Goal: Feedback & Contribution: Contribute content

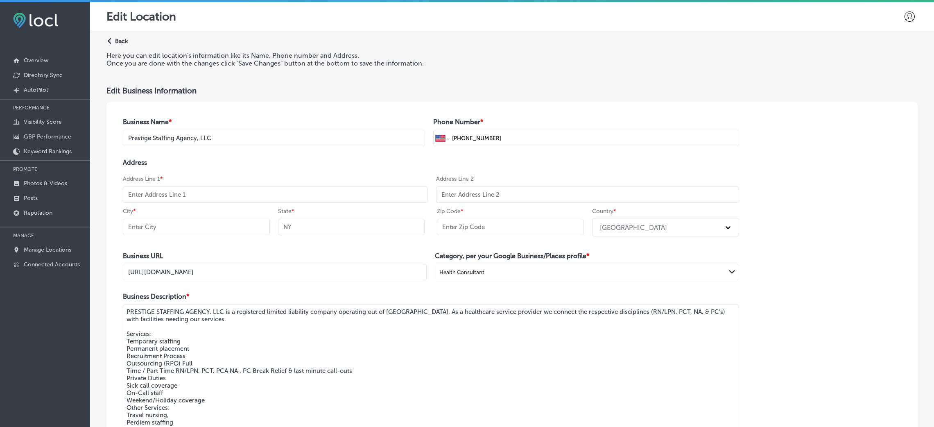
select select "US"
click at [21, 246] on link "Manage Locations" at bounding box center [45, 249] width 90 height 15
click at [28, 180] on p "Photos & Videos" at bounding box center [45, 183] width 43 height 7
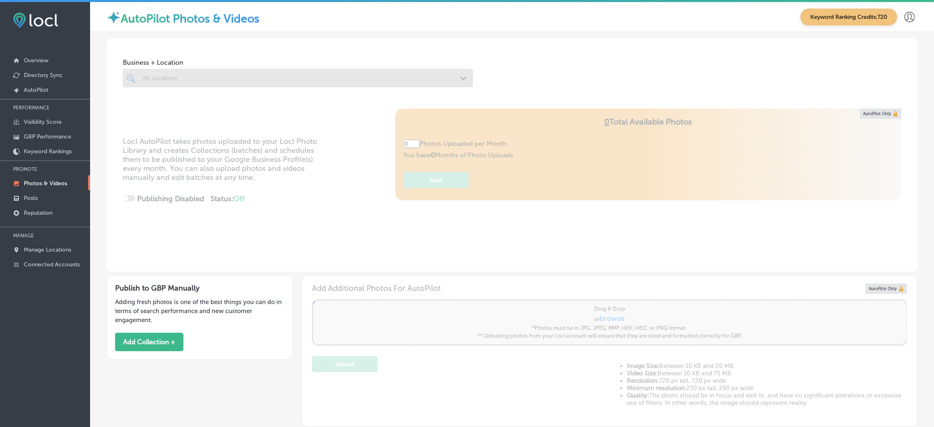
type input "5"
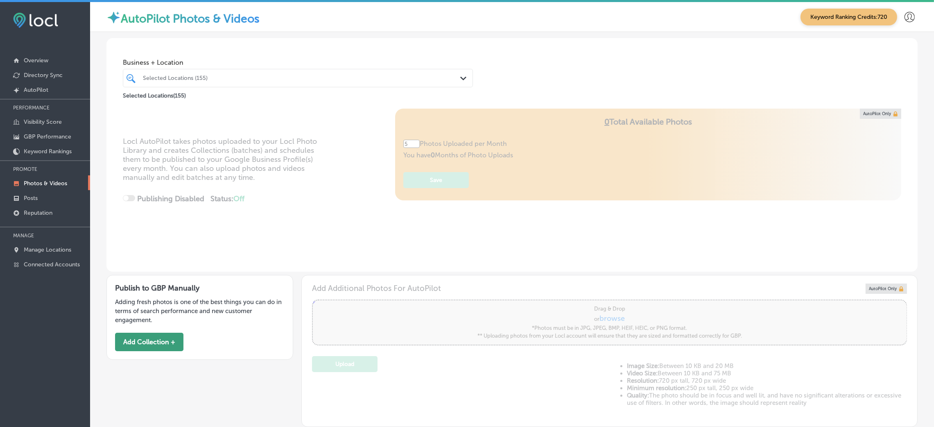
click at [158, 343] on button "Add Collection +" at bounding box center [149, 341] width 68 height 18
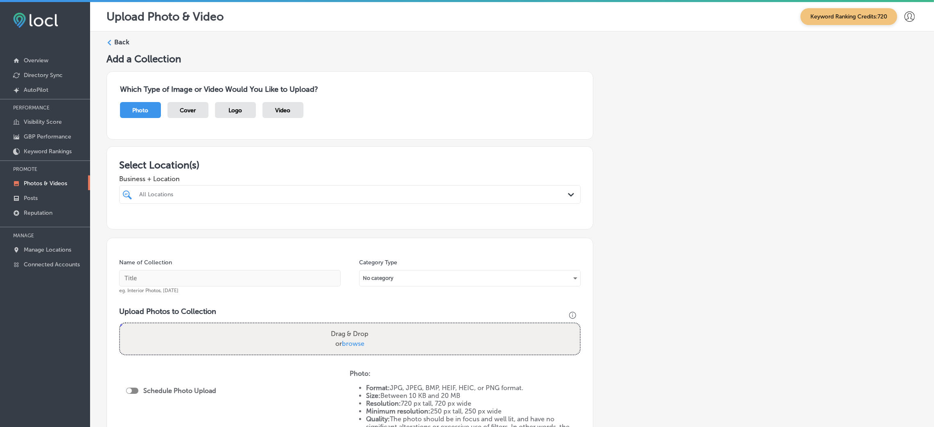
click at [230, 194] on div "All Locations" at bounding box center [353, 194] width 429 height 7
click at [370, 228] on div "Tropic Air Conditioning [STREET_ADDRESS][GEOGRAPHIC_DATA][PERSON_NAME][STREET_A…" at bounding box center [308, 224] width 340 height 7
type input "tropic a"
click at [612, 228] on div "Add a Collection Which Type of Image or Video Would You Like to Upload? Photo C…" at bounding box center [511, 288] width 811 height 470
drag, startPoint x: 217, startPoint y: 277, endPoint x: 212, endPoint y: 270, distance: 8.4
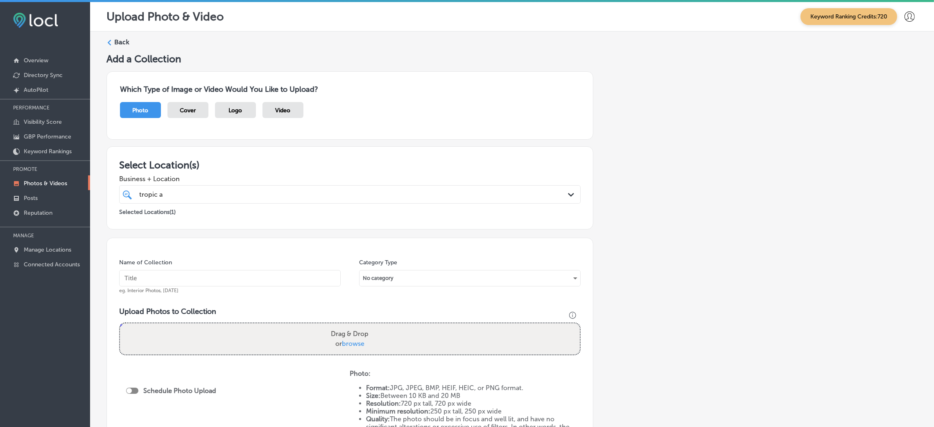
click at [217, 277] on input "text" at bounding box center [229, 278] width 221 height 16
type input "Tropic-Air-Conditioning-tropical-air-conditioning"
drag, startPoint x: 285, startPoint y: 282, endPoint x: 269, endPoint y: 281, distance: 16.4
click at [269, 281] on input "Tropic-Air-Conditioning-tropical-air-conditioning" at bounding box center [229, 278] width 221 height 16
click at [295, 323] on div "Drag & Drop or browse" at bounding box center [350, 338] width 460 height 31
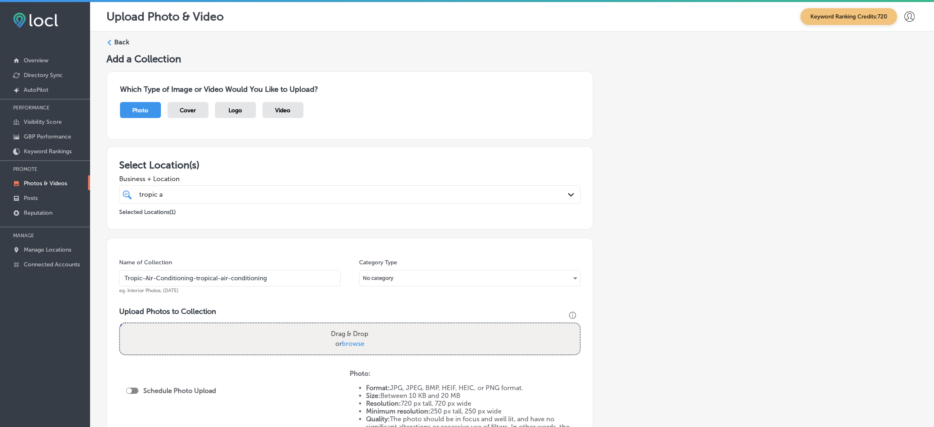
click at [120, 323] on input "Drag & Drop or browse" at bounding box center [350, 324] width 460 height 2
click at [200, 276] on input "Tropic-Air-Conditioning-tropical-air-conditioning" at bounding box center [229, 278] width 221 height 16
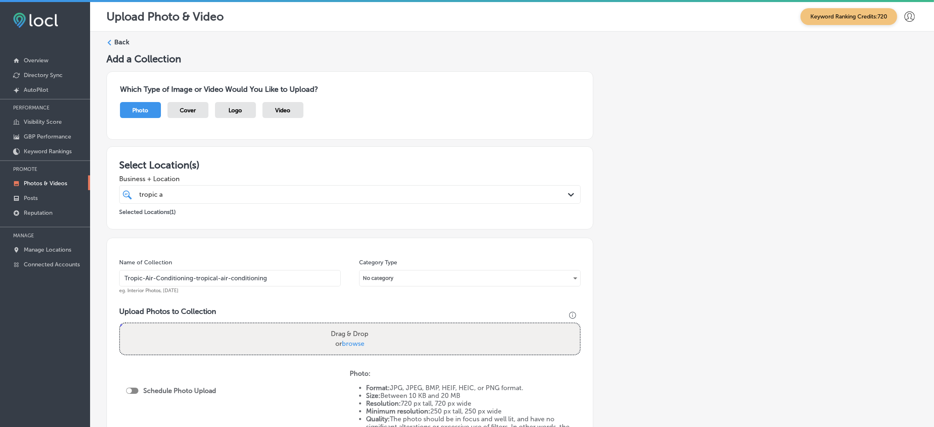
scroll to position [61, 0]
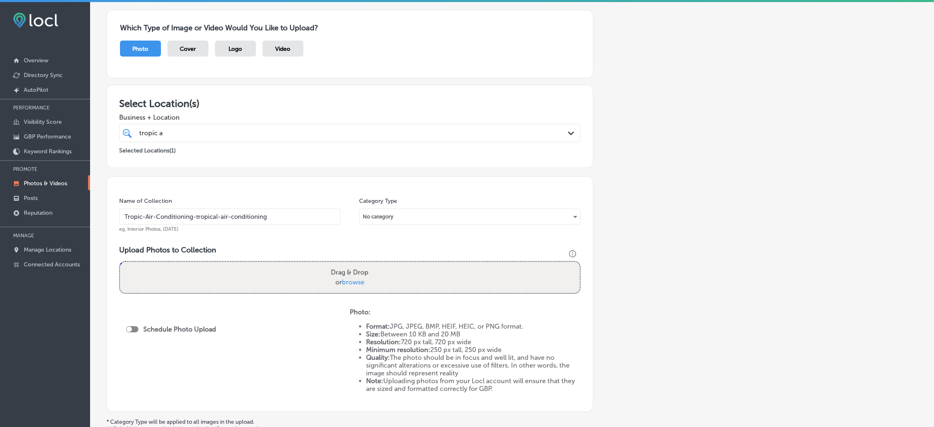
click at [320, 189] on div "Name of Collection Tropic-Air-Conditioning-tropical-air-conditioning eg. Interi…" at bounding box center [349, 293] width 487 height 235
click at [248, 222] on input "Tropic-Air-Conditioning-tropical-air-conditioning" at bounding box center [229, 216] width 221 height 16
click at [251, 217] on input "Tropic-Air-Conditioning-tropical-air-conditioning" at bounding box center [229, 216] width 221 height 16
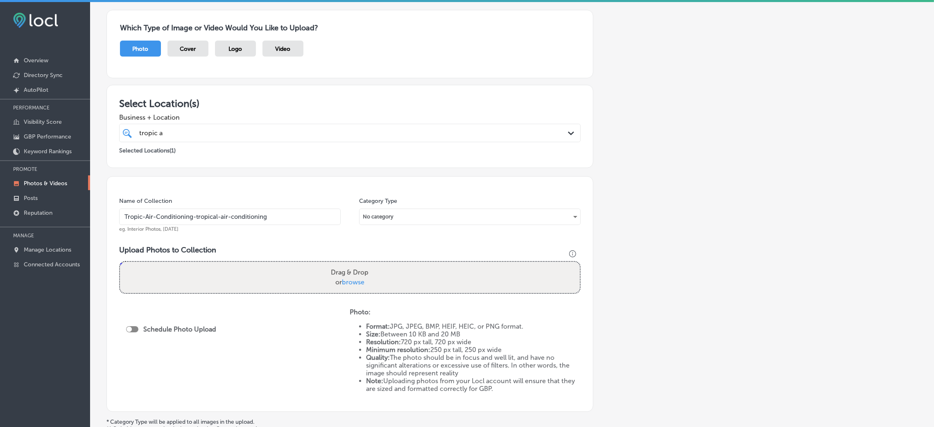
click at [345, 260] on div "Upload Photos to Collection Powered by PQINA Drag & Drop or browse" at bounding box center [349, 272] width 461 height 55
click at [345, 271] on label "Drag & Drop or browse" at bounding box center [349, 277] width 44 height 26
click at [345, 264] on input "Drag & Drop or browse" at bounding box center [350, 263] width 460 height 2
type input "C:\fakepath\Tropic-Air-Conditioning-tropical (9).jpg"
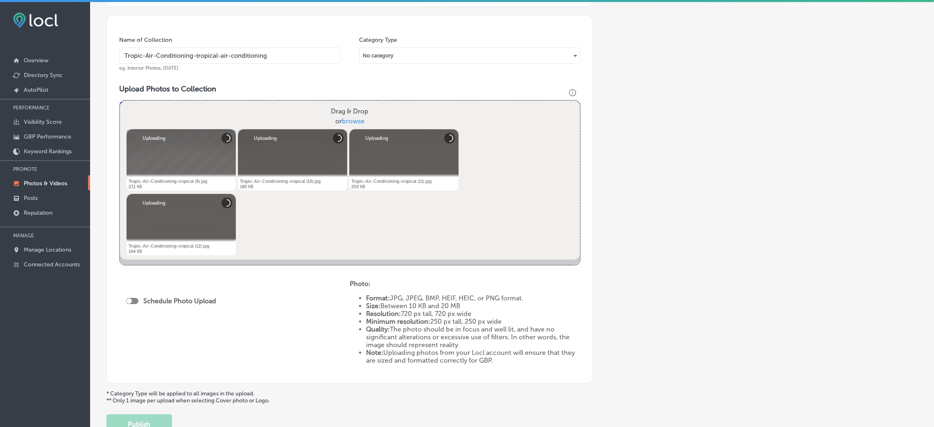
scroll to position [246, 0]
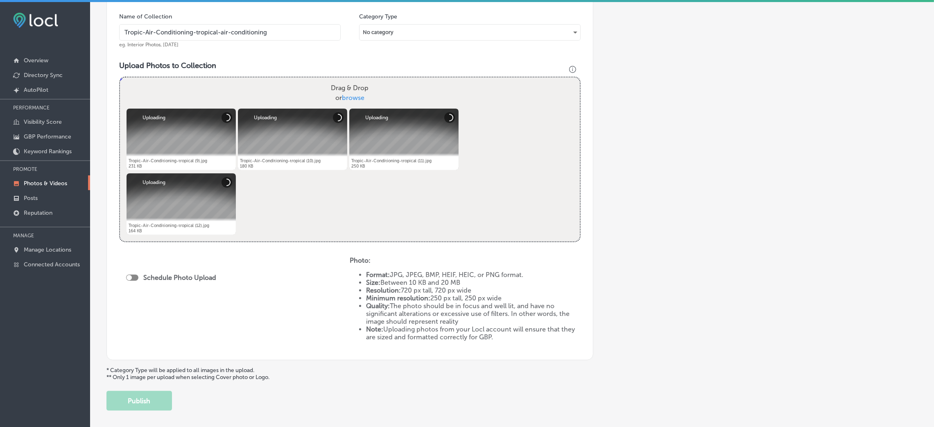
click at [134, 277] on div at bounding box center [132, 277] width 12 height 6
checkbox input "true"
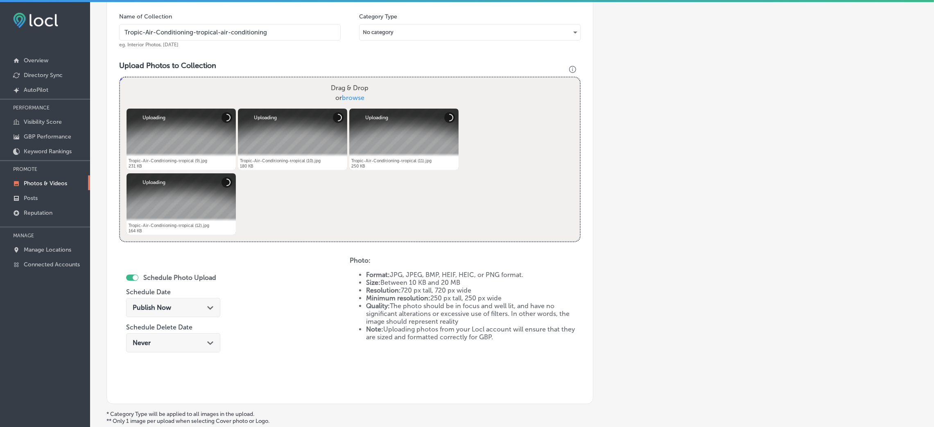
click at [197, 307] on div "Publish Now Path Created with Sketch." at bounding box center [173, 307] width 81 height 8
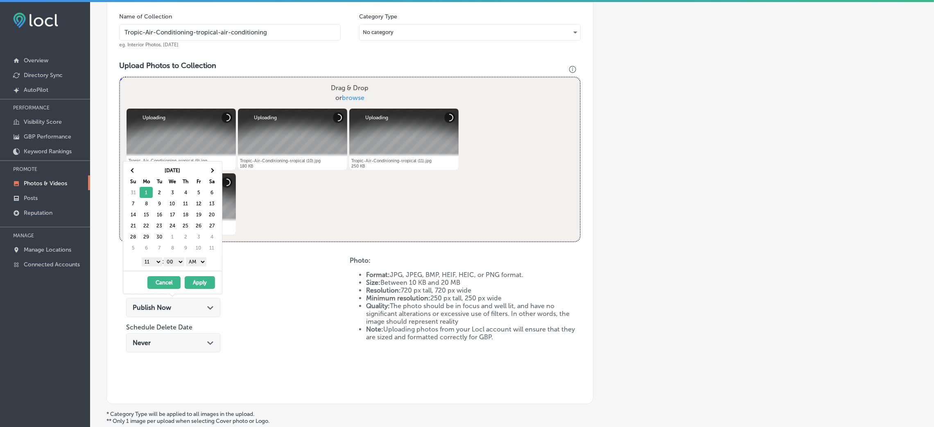
click at [188, 262] on select "AM PM" at bounding box center [196, 261] width 20 height 9
click at [190, 262] on select "AM PM" at bounding box center [196, 261] width 20 height 9
click at [191, 264] on select "AM PM" at bounding box center [196, 261] width 20 height 9
click at [149, 263] on select "1 2 3 4 5 6 7 8 9 10 11 12" at bounding box center [152, 261] width 20 height 9
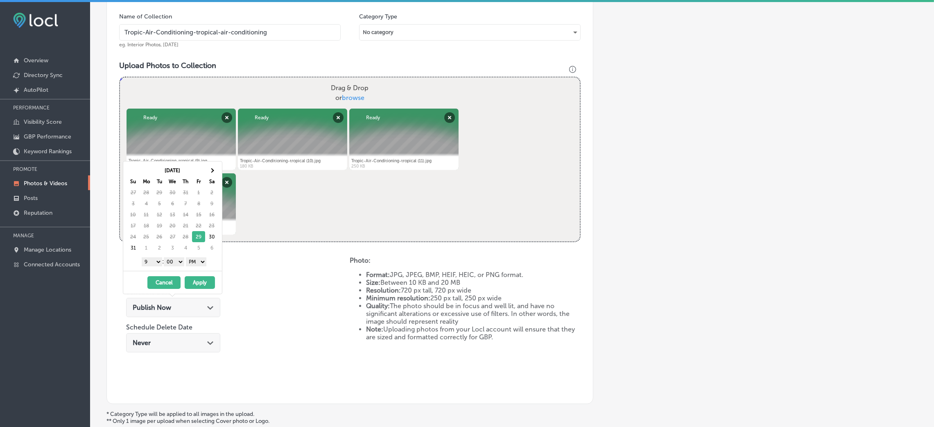
click at [198, 284] on button "Apply" at bounding box center [200, 282] width 30 height 13
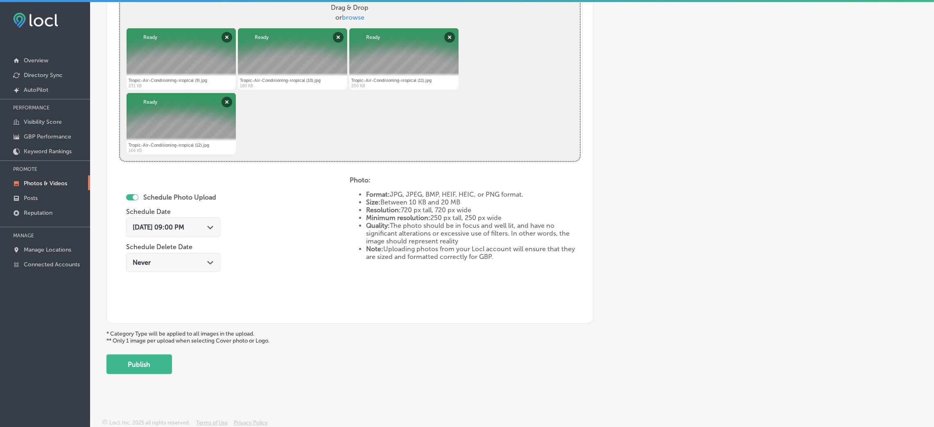
scroll to position [327, 0]
click at [185, 232] on div "[DATE] 09:00 PM Path Created with Sketch." at bounding box center [173, 226] width 94 height 19
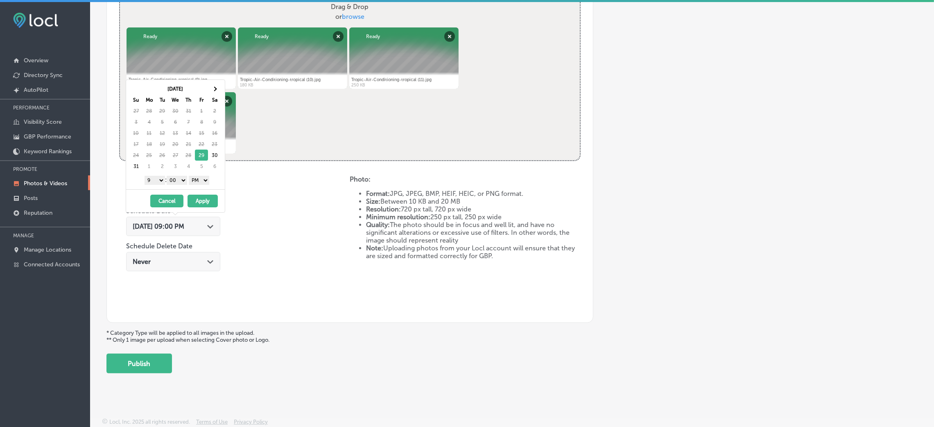
click at [299, 253] on div "Schedule Photo Upload Schedule Date [DATE] 09:00 PM Path Created with Sketch. S…" at bounding box center [234, 242] width 230 height 135
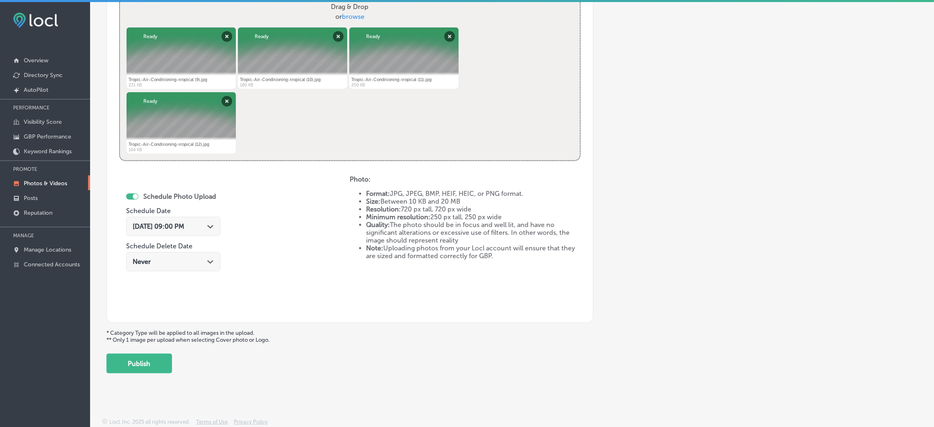
click at [168, 219] on div "[DATE] 09:00 PM Path Created with Sketch." at bounding box center [173, 226] width 94 height 19
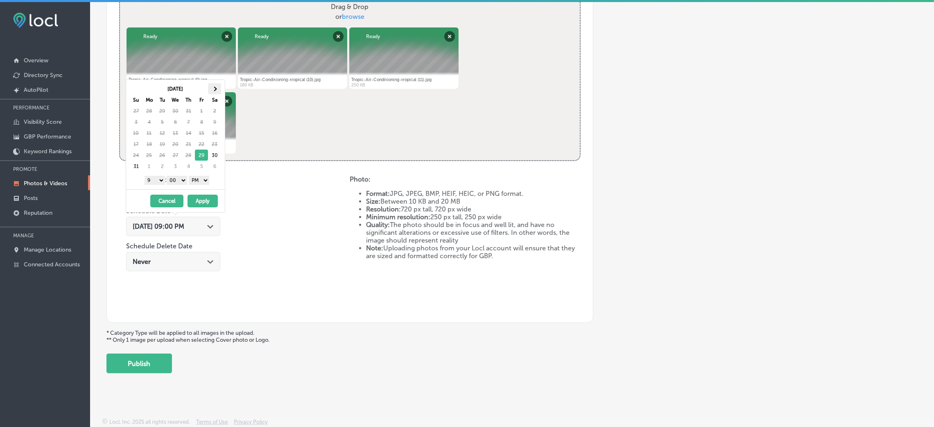
click at [216, 88] on th at bounding box center [214, 88] width 13 height 11
click at [132, 92] on th at bounding box center [135, 88] width 13 height 11
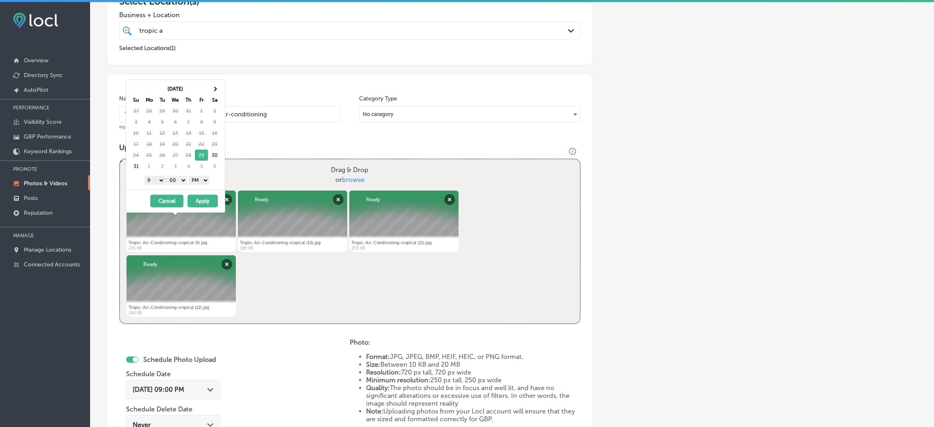
scroll to position [143, 0]
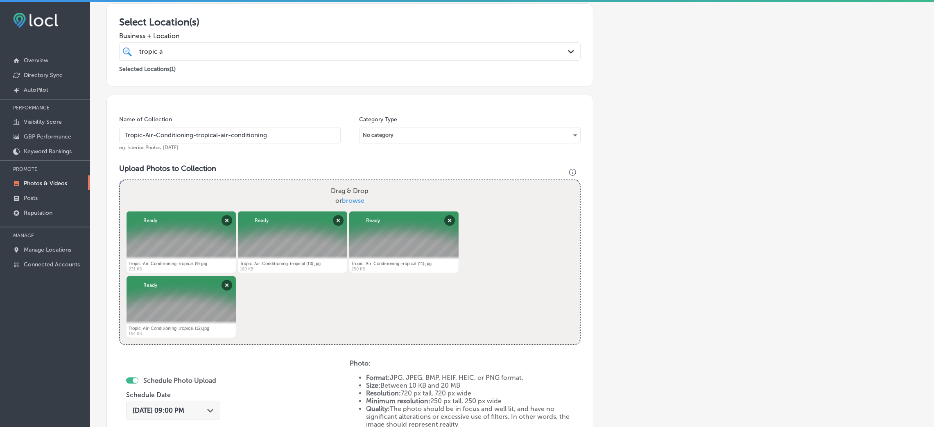
click at [357, 173] on h3 "Upload Photos to Collection" at bounding box center [349, 168] width 461 height 9
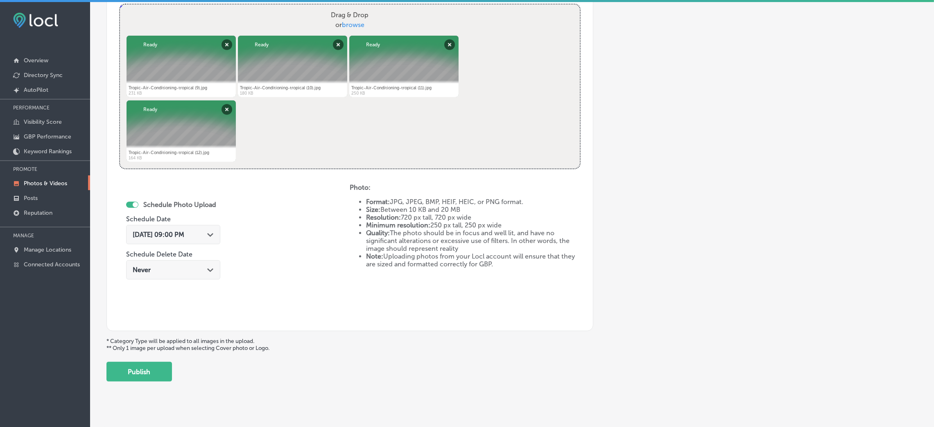
scroll to position [327, 0]
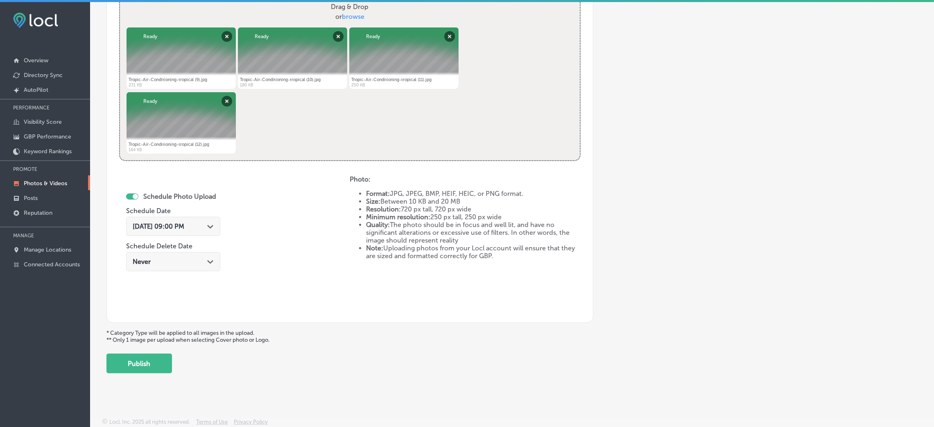
click at [201, 217] on div "[DATE] 09:00 PM Path Created with Sketch." at bounding box center [173, 226] width 94 height 19
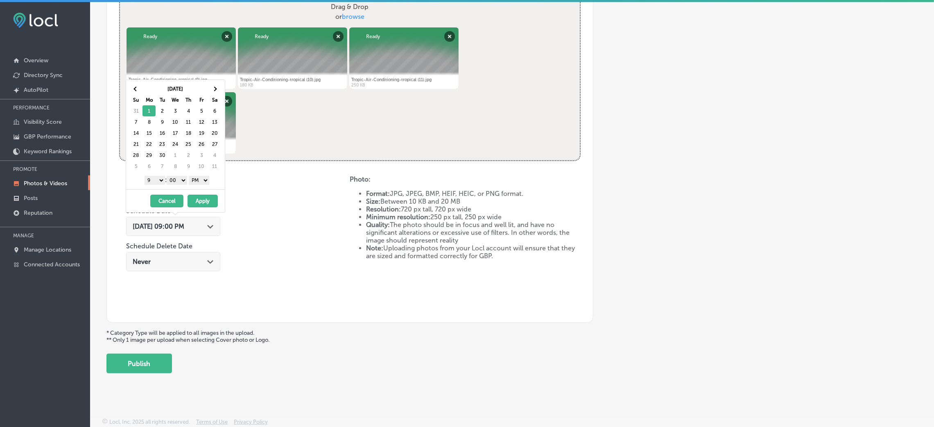
click at [202, 184] on select "AM PM" at bounding box center [199, 180] width 20 height 9
click at [222, 204] on div "[DATE] - [DATE] Cancel Apply" at bounding box center [175, 200] width 99 height 23
click at [208, 201] on button "Apply" at bounding box center [202, 200] width 30 height 13
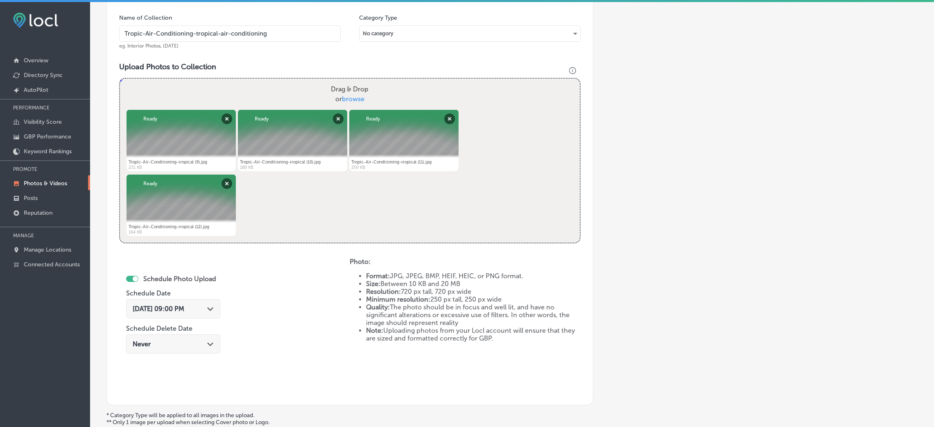
scroll to position [204, 0]
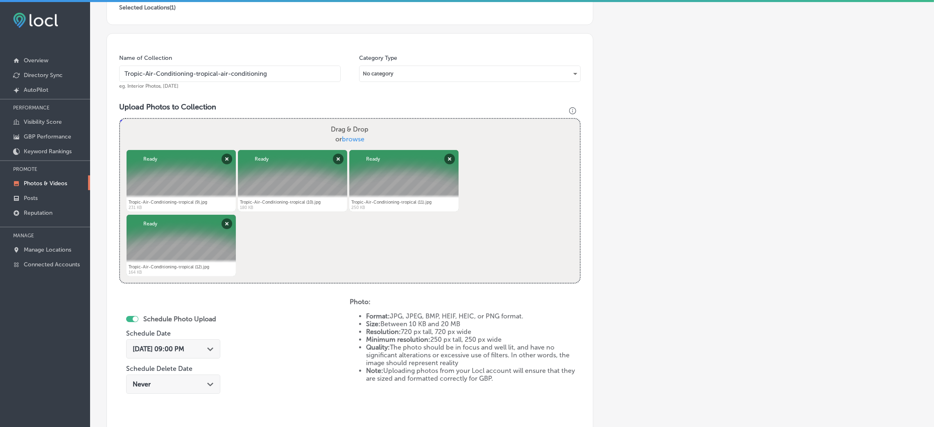
click at [225, 79] on input "Tropic-Air-Conditioning-tropical-air-conditioning" at bounding box center [229, 73] width 221 height 16
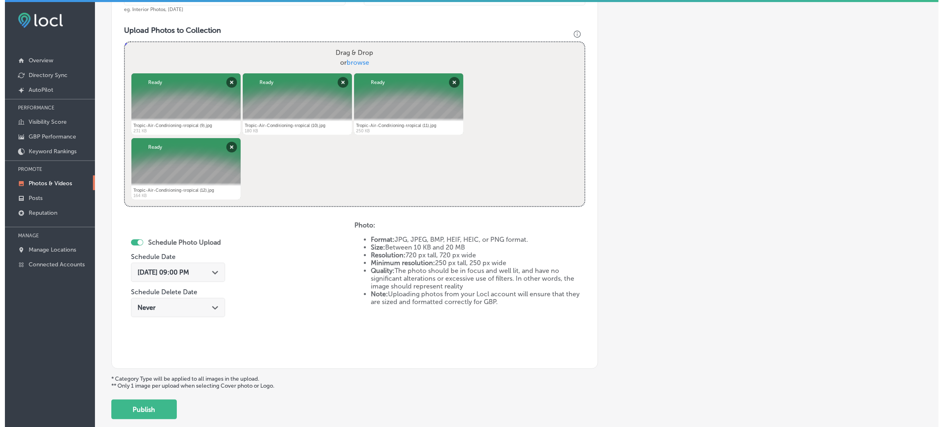
scroll to position [327, 0]
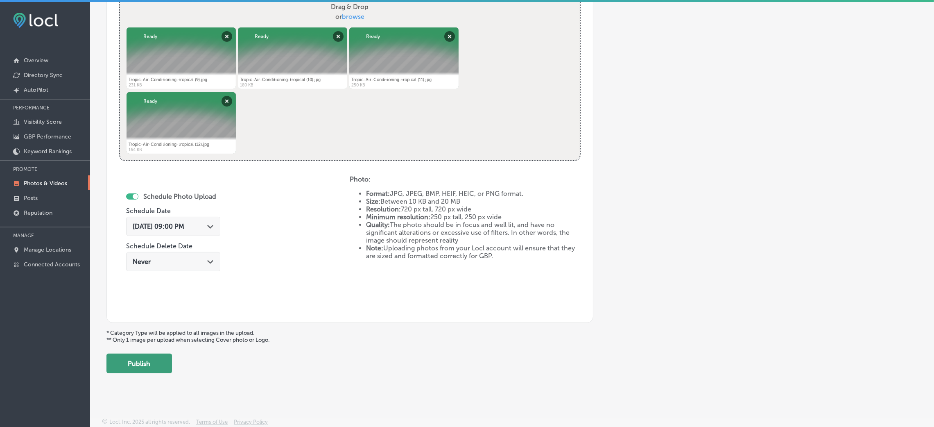
click at [149, 357] on button "Publish" at bounding box center [138, 363] width 65 height 20
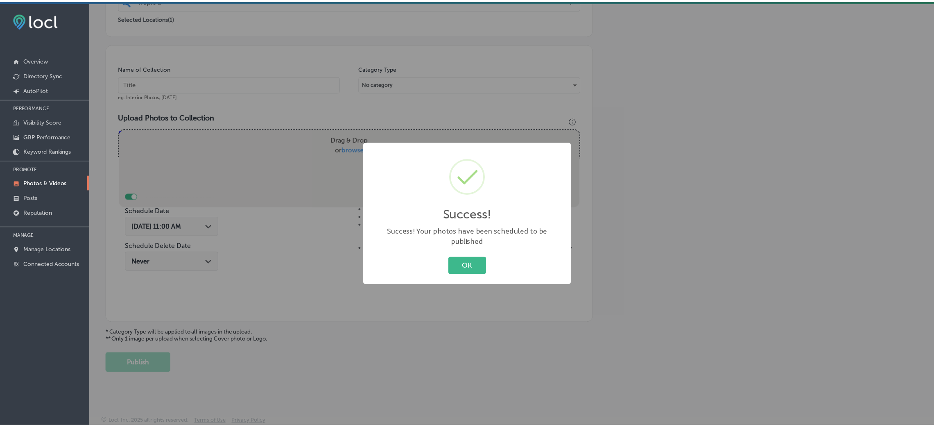
scroll to position [194, 0]
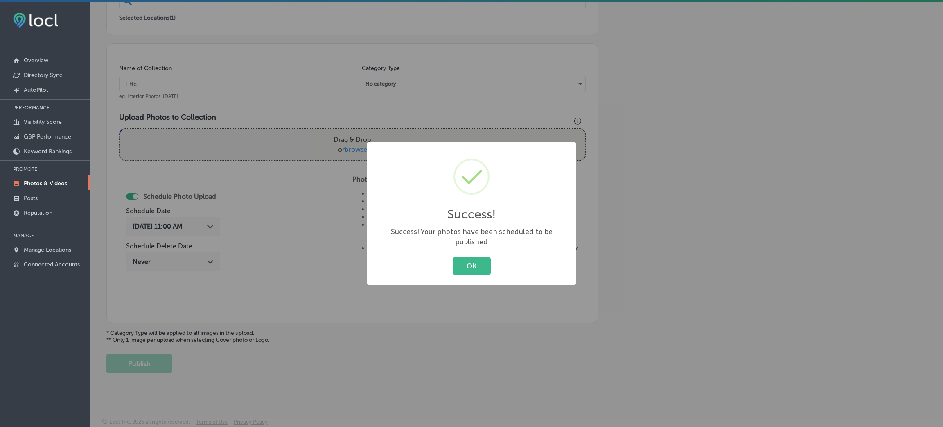
click at [492, 262] on div "OK Cancel" at bounding box center [471, 265] width 193 height 21
click at [458, 260] on button "OK" at bounding box center [472, 265] width 38 height 17
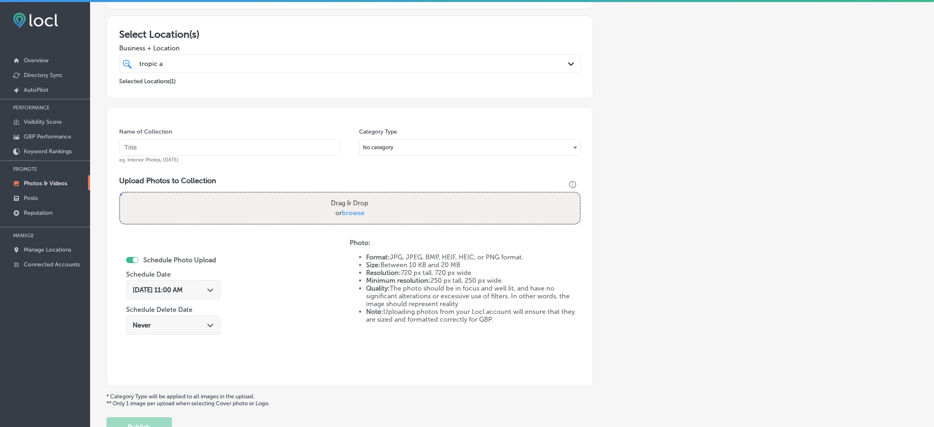
scroll to position [0, 0]
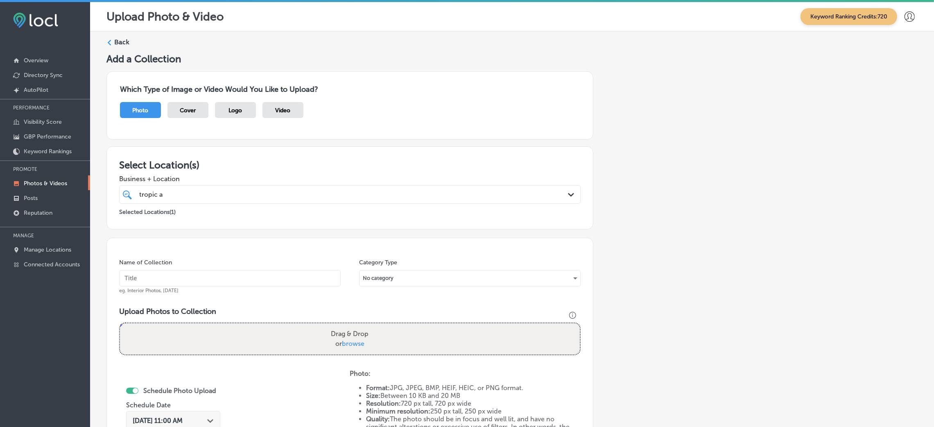
click at [167, 183] on span "Business + Location" at bounding box center [349, 179] width 461 height 8
click at [167, 196] on div "tropic a tropic a" at bounding box center [328, 194] width 380 height 11
click at [233, 165] on h3 "Select Location(s)" at bounding box center [349, 165] width 461 height 12
click at [186, 285] on input "text" at bounding box center [229, 278] width 221 height 16
paste input "Tropic-Air-Conditioning-tropical-air-conditioning"
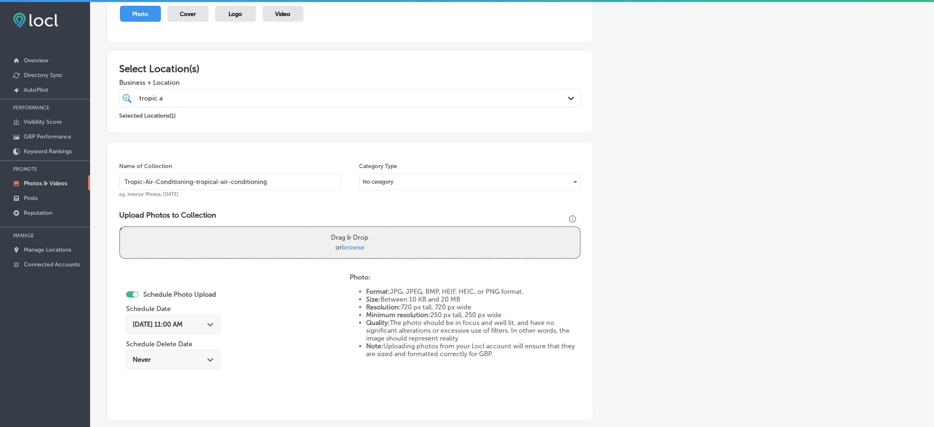
scroll to position [123, 0]
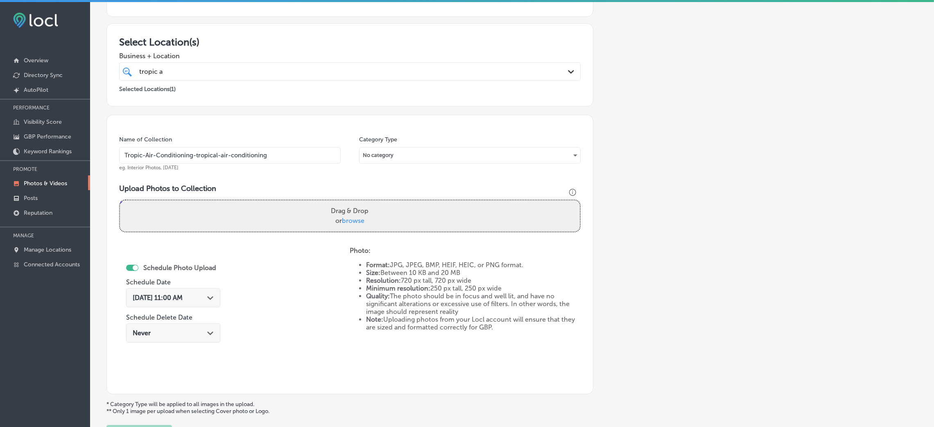
type input "Tropic-Air-Conditioning-tropical-air-conditioning"
click at [283, 226] on div "Drag & Drop or browse" at bounding box center [350, 215] width 460 height 31
click at [120, 200] on input "Drag & Drop or browse" at bounding box center [350, 201] width 460 height 2
type input "C:\fakepath\Tropic-Air-Conditioning-tropical (13).jpg"
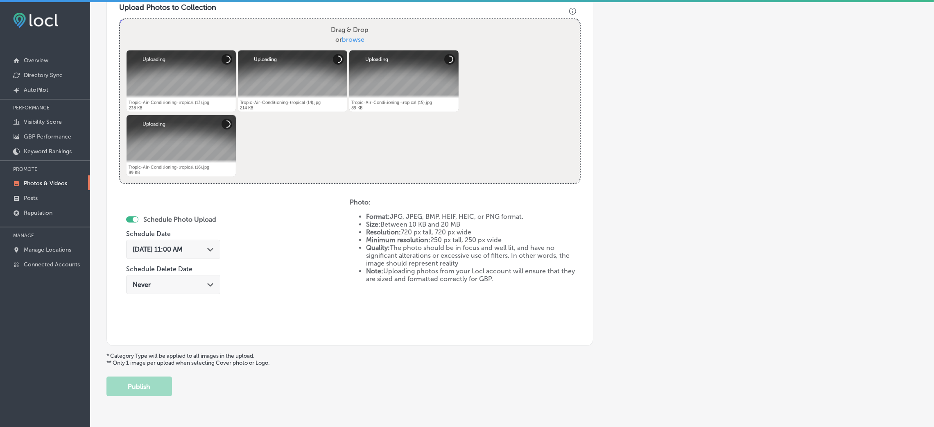
scroll to position [307, 0]
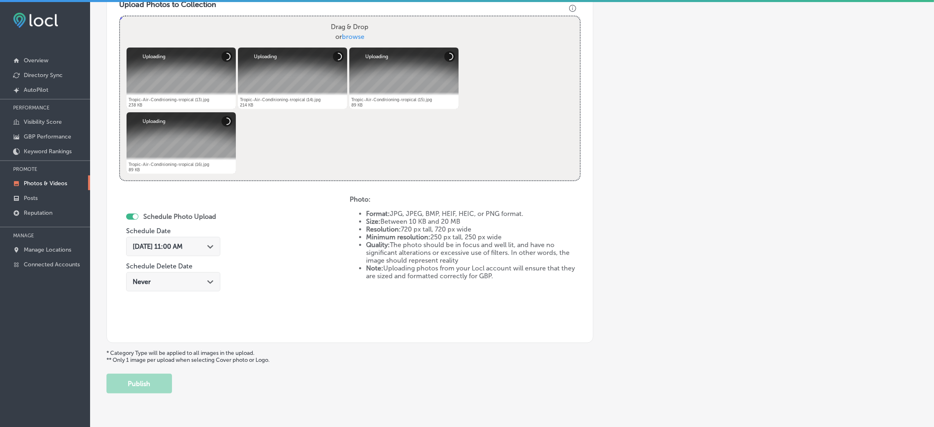
click at [183, 249] on span "[DATE] 11:00 AM" at bounding box center [158, 246] width 50 height 8
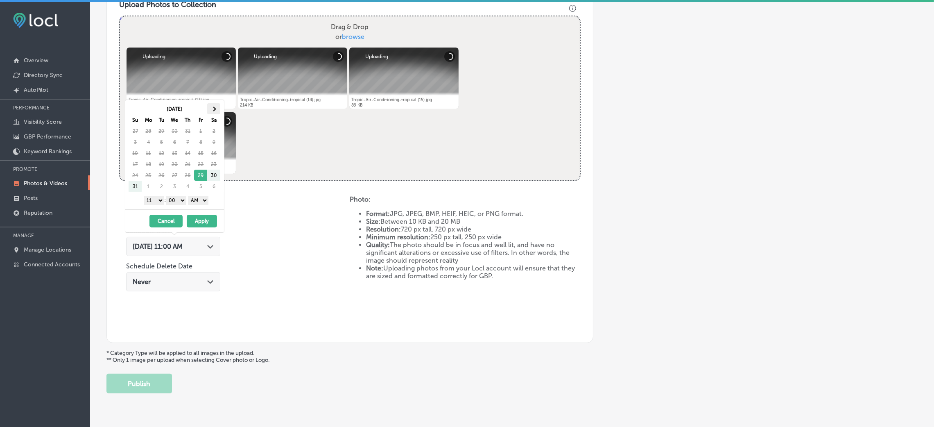
click at [218, 104] on th at bounding box center [213, 108] width 13 height 11
click at [201, 200] on select "AM PM" at bounding box center [198, 200] width 20 height 9
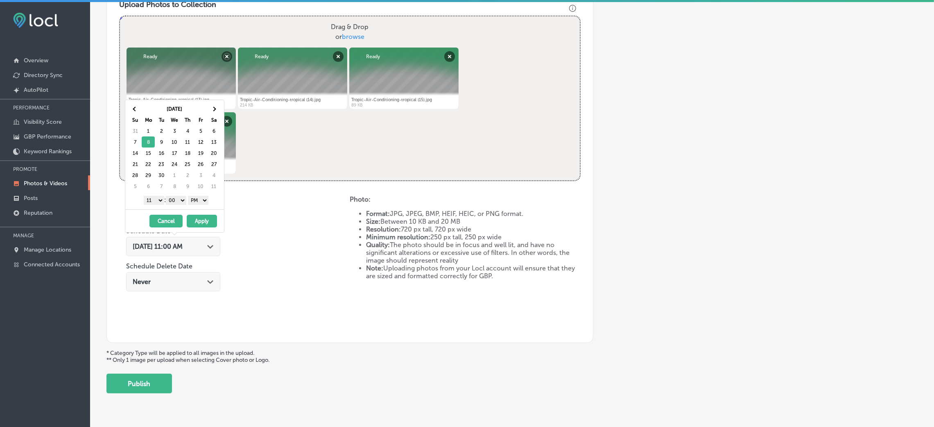
click at [153, 198] on select "1 2 3 4 5 6 7 8 9 10 11 12" at bounding box center [154, 200] width 20 height 9
click at [203, 220] on button "Apply" at bounding box center [202, 221] width 30 height 13
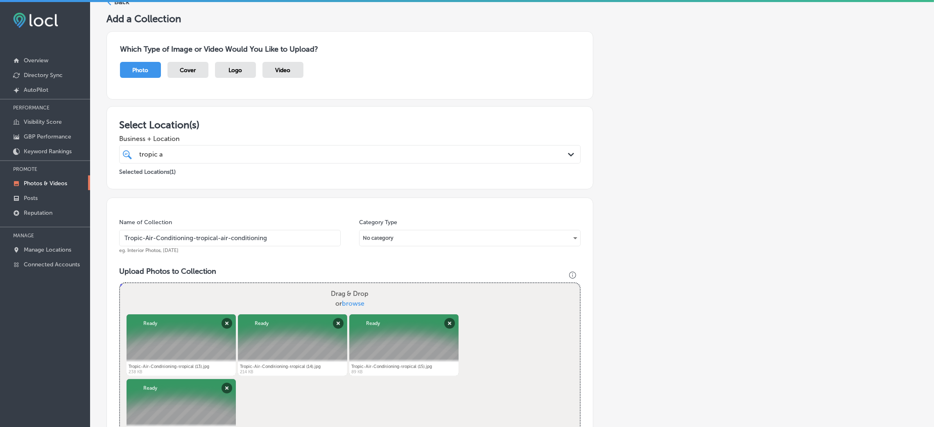
scroll to position [20, 0]
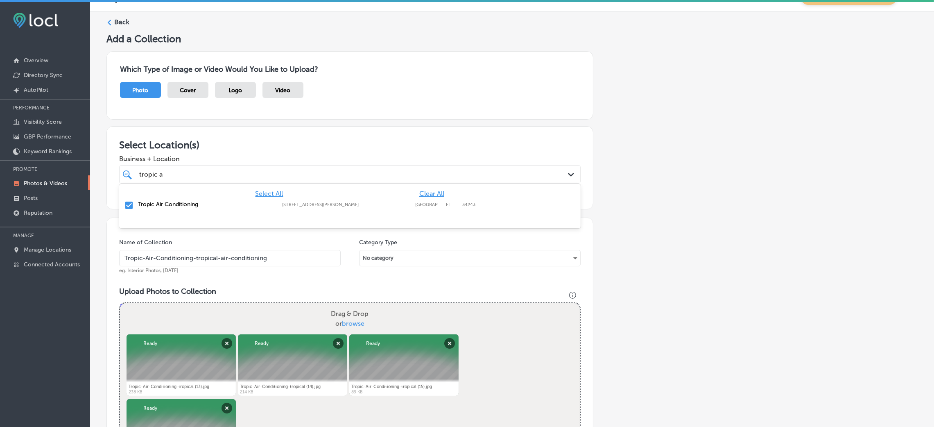
click at [202, 166] on div "tropic a tropic a Path Created with Sketch." at bounding box center [349, 174] width 461 height 18
click at [791, 227] on div "Add a Collection Which Type of Image or Video Would You Like to Upload? Photo C…" at bounding box center [511, 356] width 811 height 647
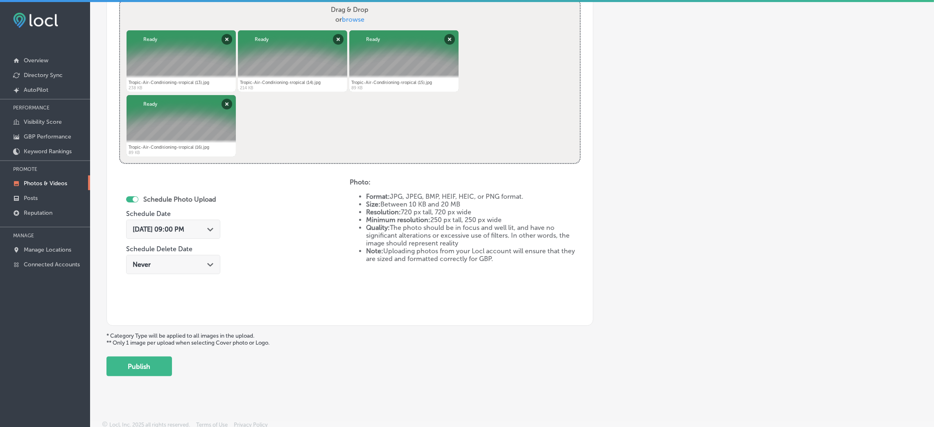
scroll to position [327, 0]
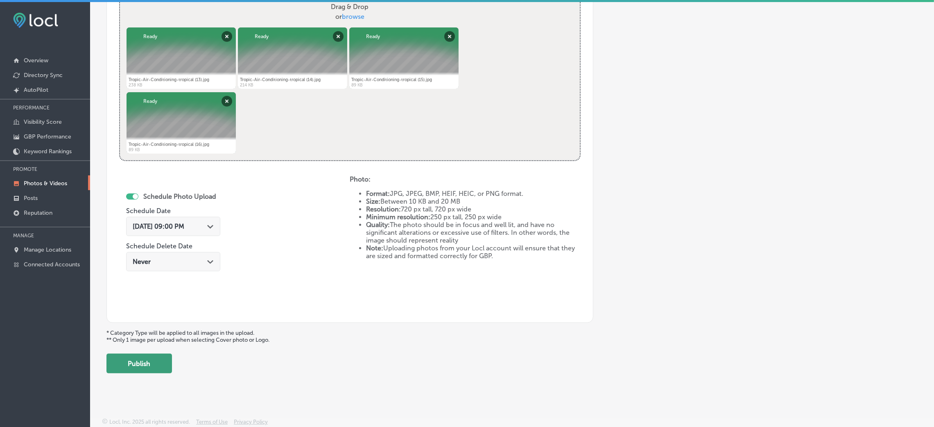
click at [141, 364] on button "Publish" at bounding box center [138, 363] width 65 height 20
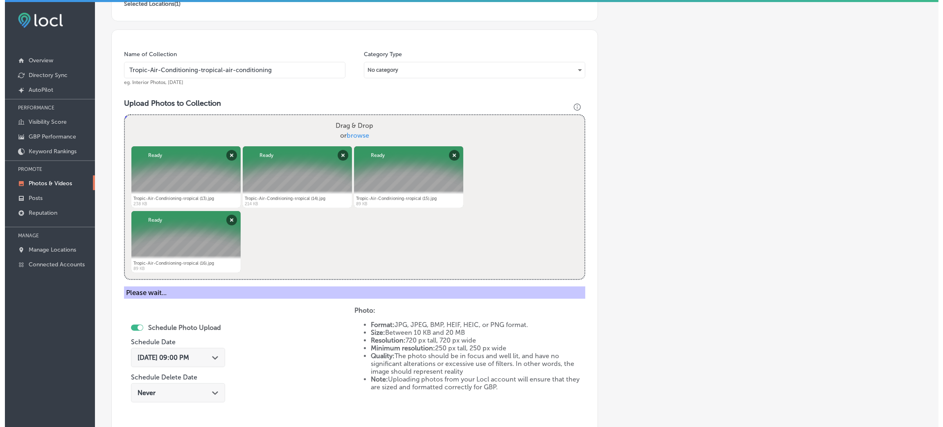
scroll to position [204, 0]
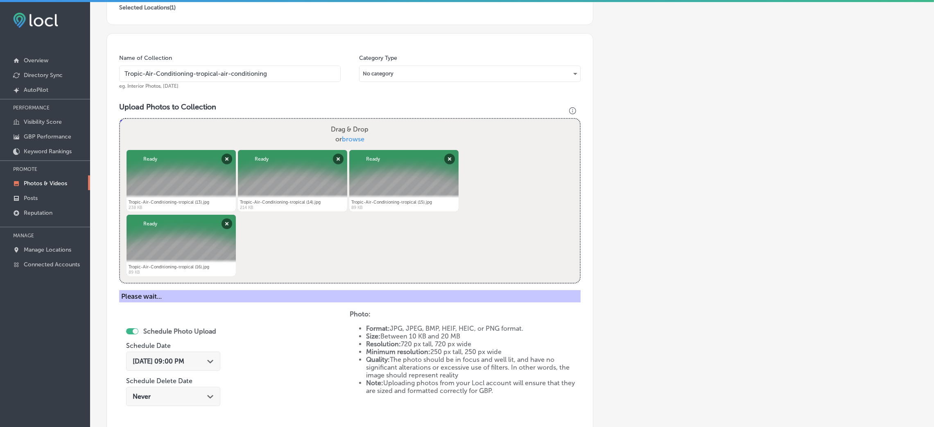
click at [280, 79] on input "Tropic-Air-Conditioning-tropical-air-conditioning" at bounding box center [229, 73] width 221 height 16
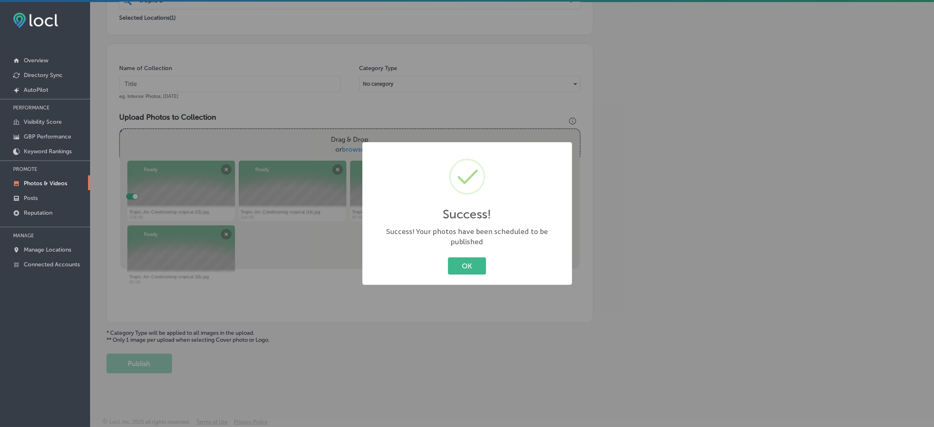
scroll to position [194, 0]
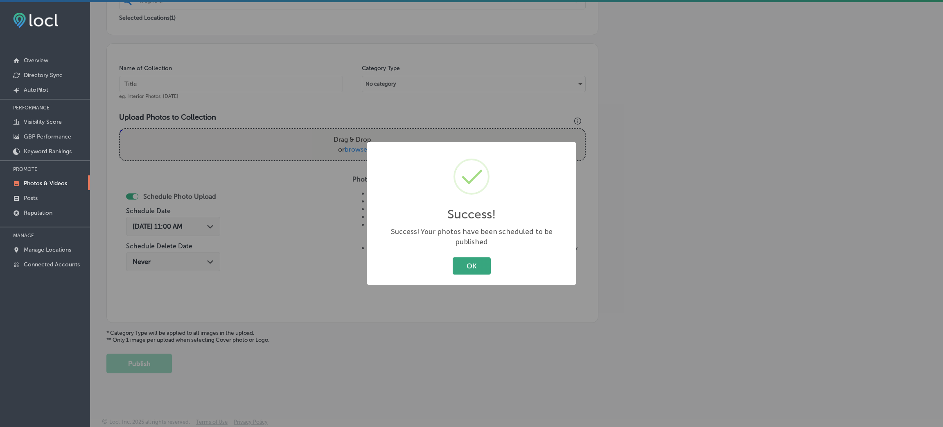
click at [474, 257] on button "OK" at bounding box center [472, 265] width 38 height 17
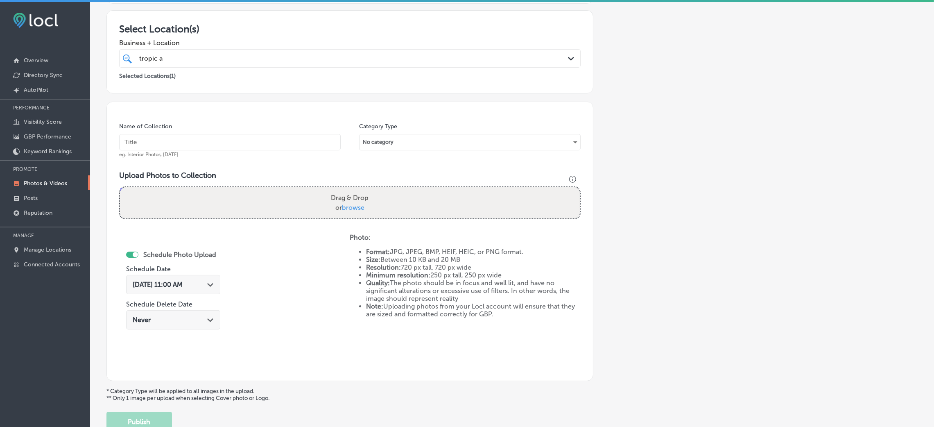
scroll to position [133, 0]
click at [217, 150] on input "text" at bounding box center [229, 145] width 221 height 16
paste input "Tropic-Air-Conditioning-tropical-air-conditioning"
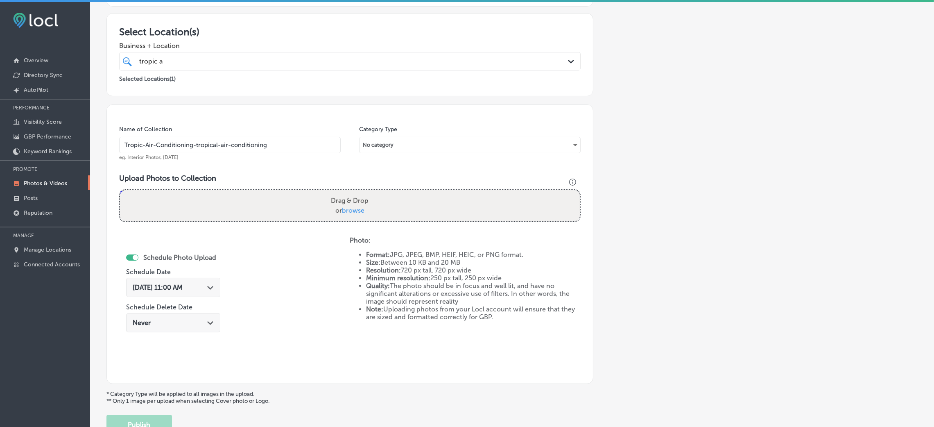
type input "Tropic-Air-Conditioning-tropical-air-conditioning"
click at [395, 203] on div "Drag & Drop or browse" at bounding box center [350, 205] width 460 height 31
click at [120, 190] on input "Drag & Drop or browse" at bounding box center [350, 191] width 460 height 2
type input "C:\fakepath\Tropic-Air-Conditioning-tropical (17).jpg"
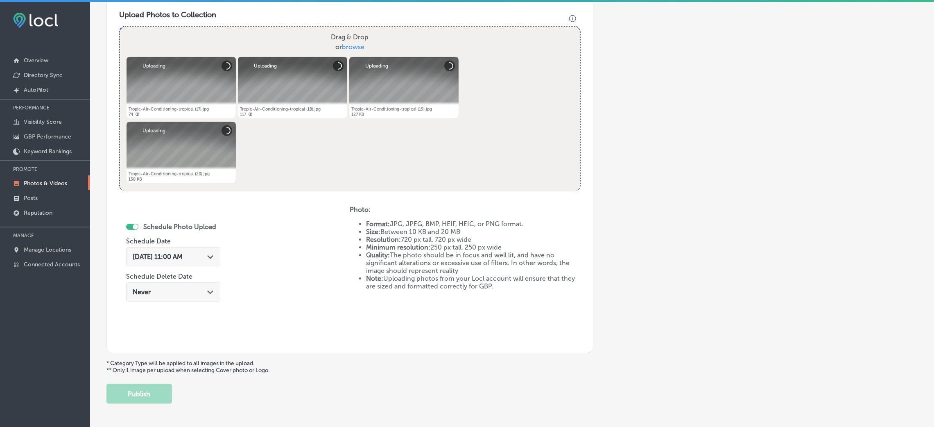
scroll to position [317, 0]
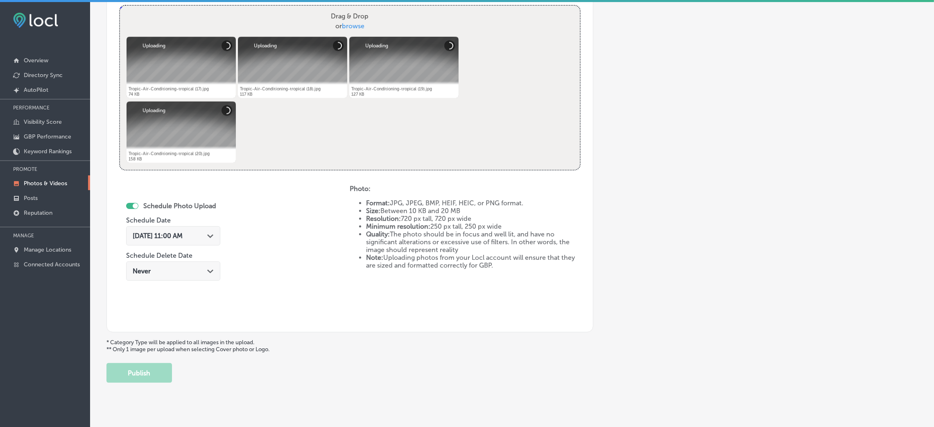
click at [196, 247] on div "[DATE] 11:00 AM Path Created with Sketch." at bounding box center [173, 237] width 94 height 27
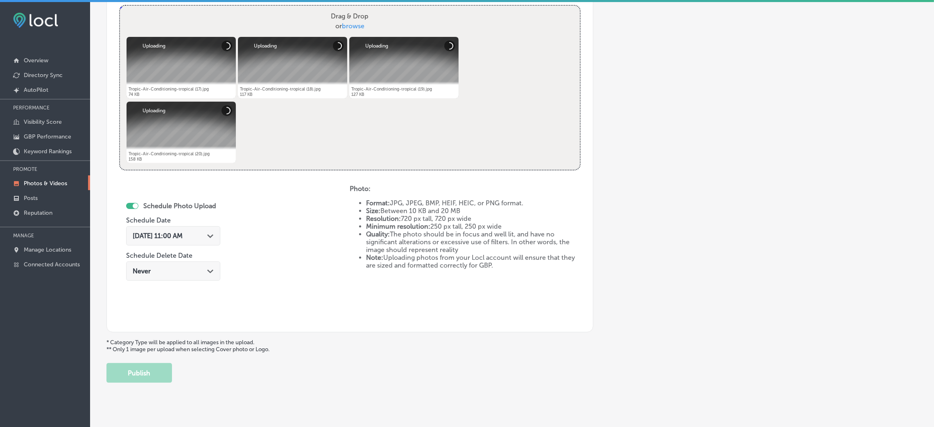
click at [198, 242] on div "[DATE] 11:00 AM Path Created with Sketch." at bounding box center [173, 235] width 94 height 19
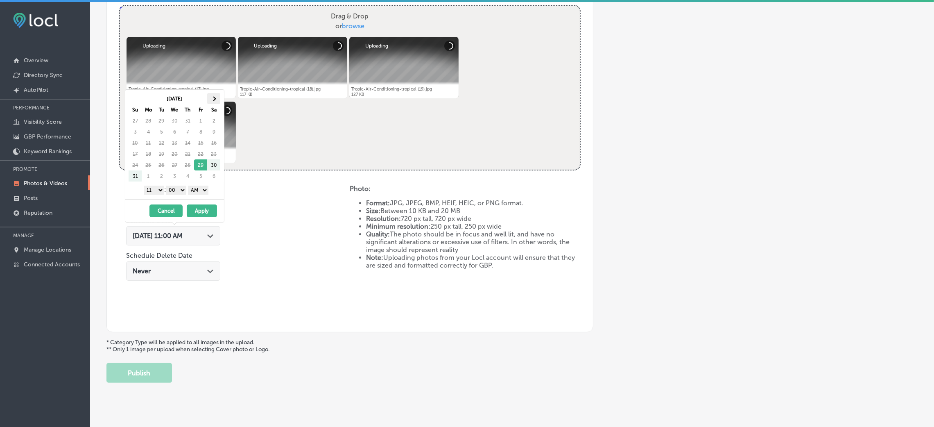
click at [217, 99] on th at bounding box center [213, 98] width 13 height 11
click at [200, 192] on select "AM PM" at bounding box center [198, 189] width 20 height 9
click at [154, 187] on select "1 2 3 4 5 6 7 8 9 10 11 12" at bounding box center [154, 189] width 20 height 9
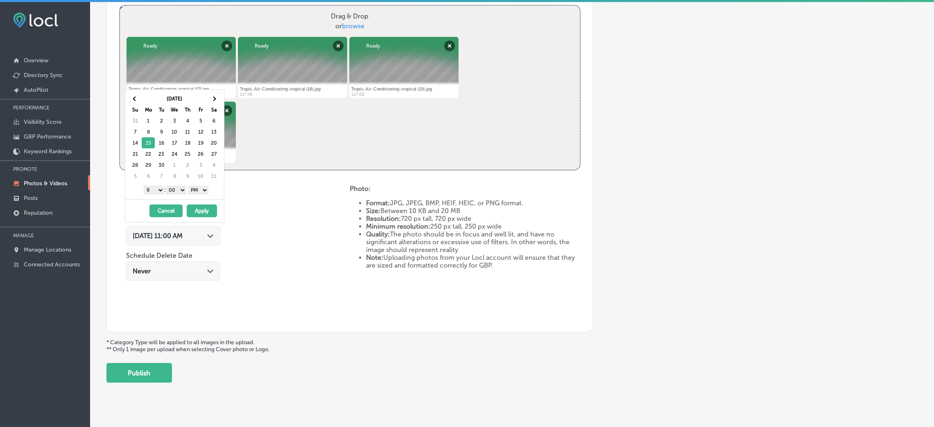
click at [192, 218] on div "[DATE] - [DATE] Cancel Apply" at bounding box center [174, 210] width 99 height 23
click at [198, 208] on button "Apply" at bounding box center [202, 210] width 30 height 13
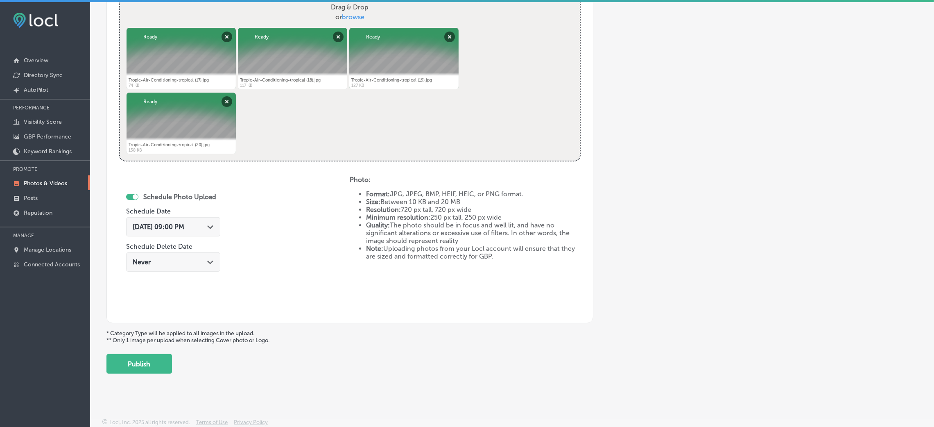
scroll to position [327, 0]
click at [122, 372] on button "Publish" at bounding box center [138, 363] width 65 height 20
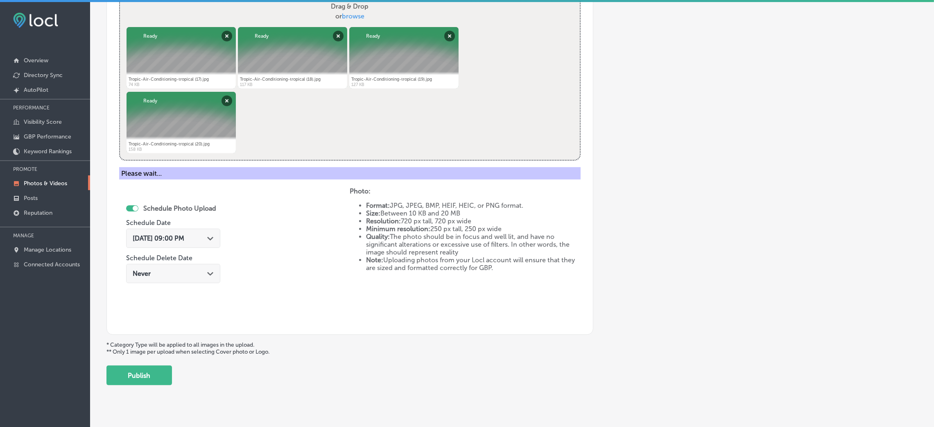
scroll to position [194, 0]
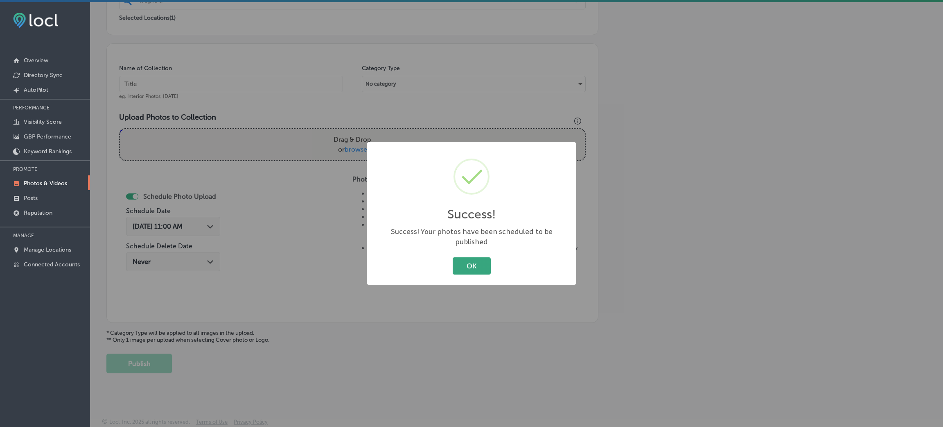
click at [490, 260] on button "OK" at bounding box center [472, 265] width 38 height 17
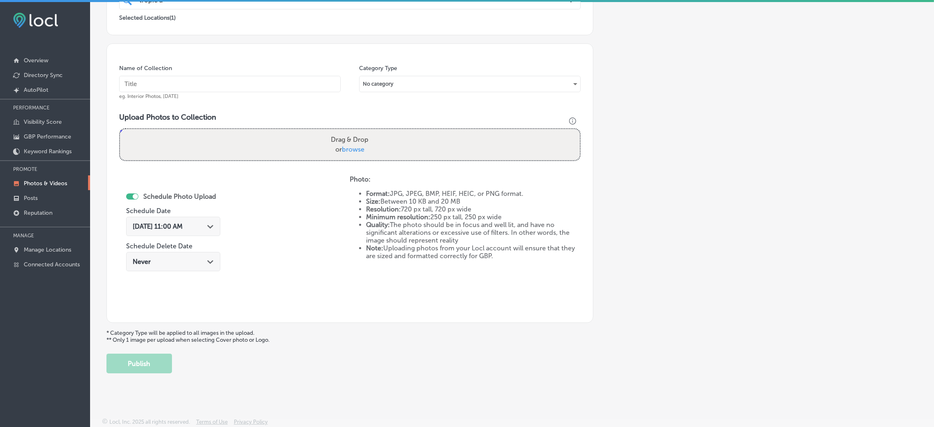
click at [176, 86] on input "text" at bounding box center [229, 84] width 221 height 16
paste input "Tropic-Air-Conditioning-tropical-air-conditioning"
type input "Tropic-Air-Conditioning-tropical-air-conditioning"
click at [399, 160] on div "Upload Photos to Collection Powered by PQINA Drag & Drop or browse Tropic-Air-C…" at bounding box center [349, 140] width 461 height 55
click at [399, 156] on div "Drag & Drop or browse" at bounding box center [350, 144] width 460 height 31
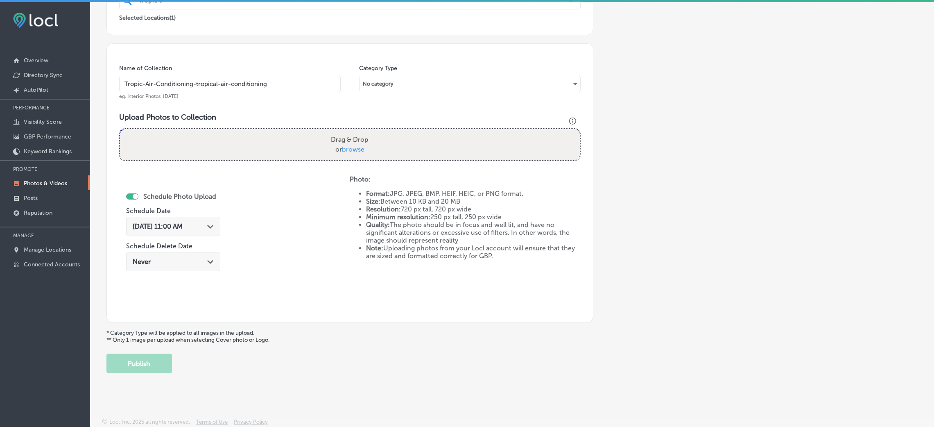
click at [120, 129] on input "Drag & Drop or browse" at bounding box center [350, 130] width 460 height 2
type input "C:\fakepath\Tropic-Air-Conditioning-tropical (21).jpg"
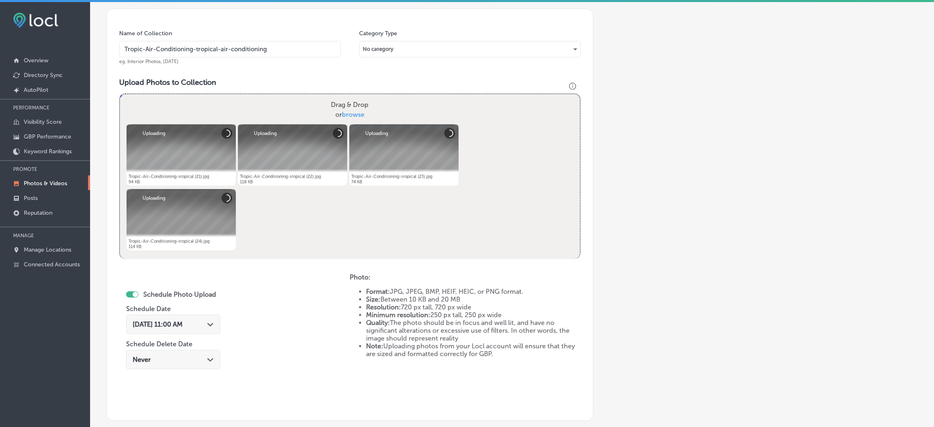
scroll to position [317, 0]
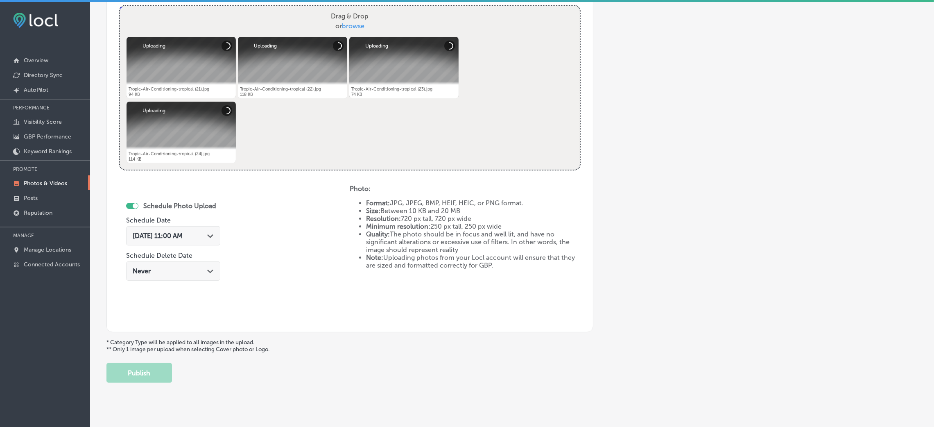
click at [181, 222] on div "Schedule Photo Upload Schedule Date [DATE] 11:00 AM Path Created with Sketch. S…" at bounding box center [173, 242] width 94 height 89
click at [181, 233] on span "[DATE] 11:00 AM" at bounding box center [158, 236] width 50 height 8
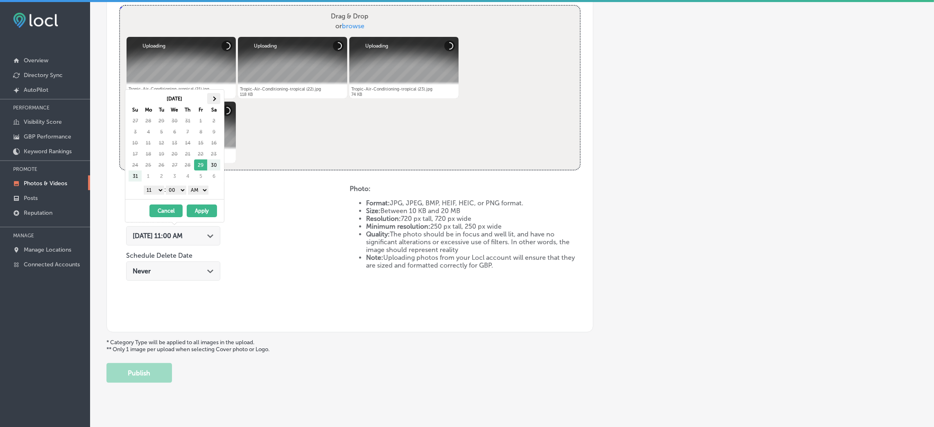
click at [217, 102] on th at bounding box center [213, 98] width 13 height 11
click at [192, 186] on div "1 2 3 4 5 6 7 8 9 10 11 12 : 00 10 20 30 40 50 AM PM" at bounding box center [176, 189] width 95 height 12
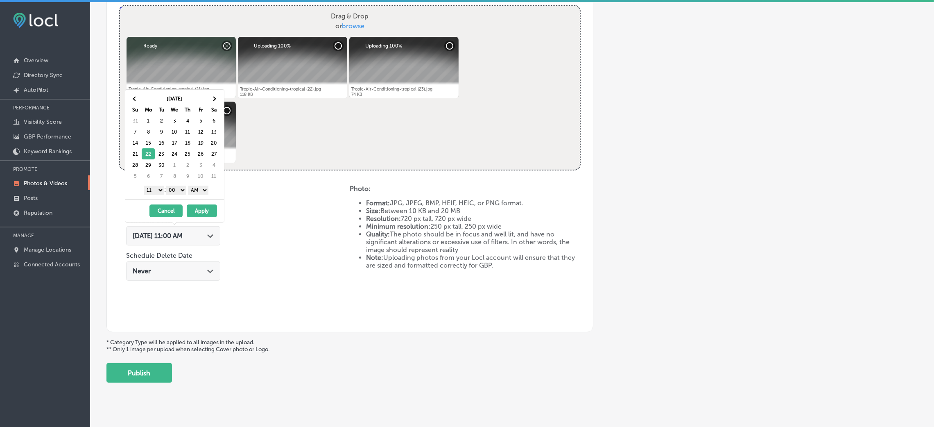
click at [195, 196] on div "[DATE] Su Mo Tu We Th Fr Sa 31 1 2 3 4 5 6 7 8 9 10 11 12 13 14 15 16 17 18 19 …" at bounding box center [174, 144] width 99 height 109
click at [195, 190] on select "AM PM" at bounding box center [198, 189] width 20 height 9
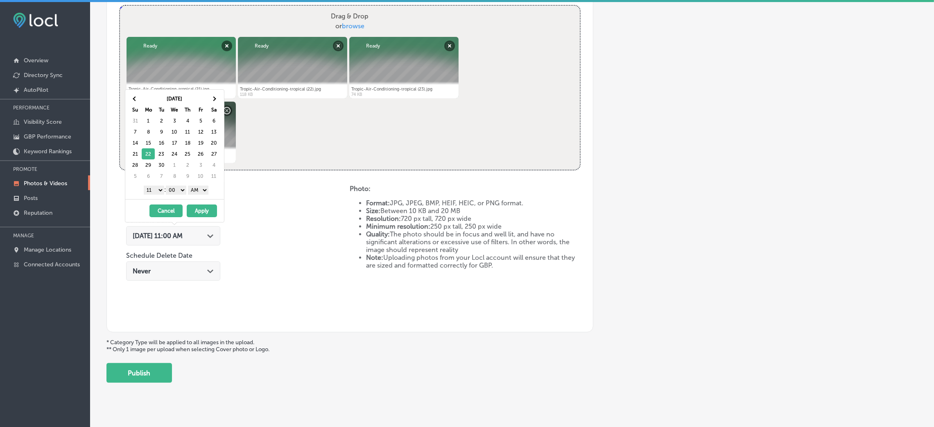
click at [205, 228] on div "[DATE] 11:00 AM Path Created with Sketch." at bounding box center [173, 235] width 94 height 19
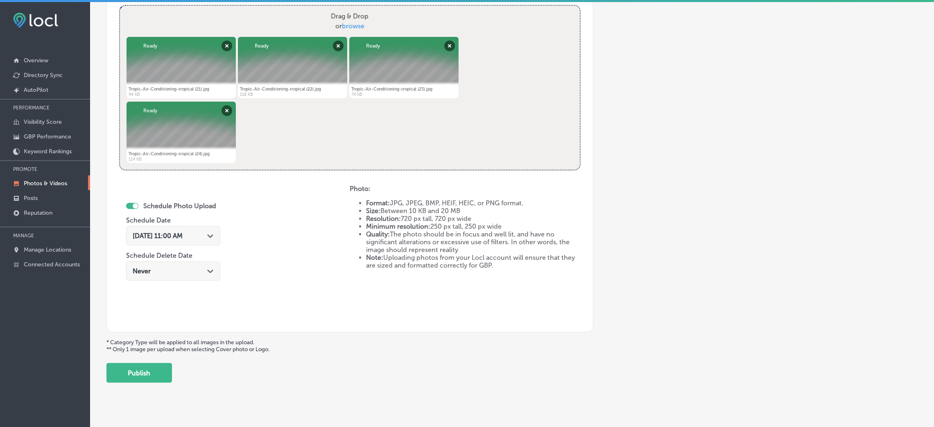
click at [199, 240] on div "[DATE] 11:00 AM Path Created with Sketch." at bounding box center [173, 235] width 94 height 19
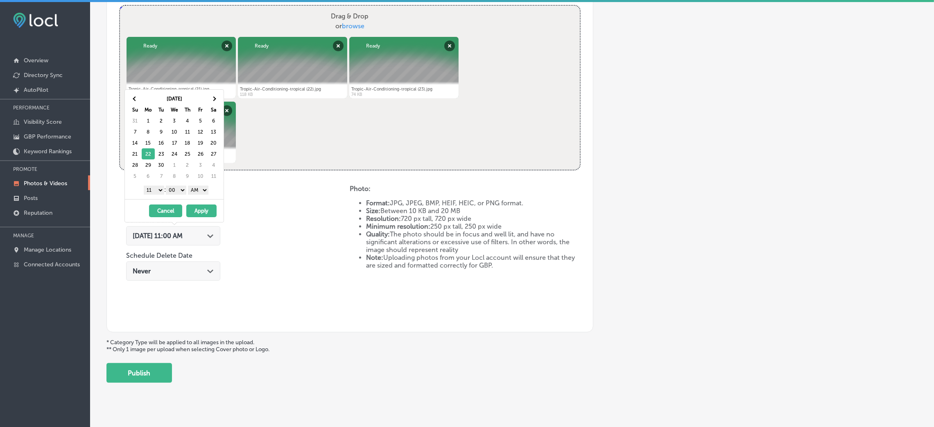
click at [205, 193] on select "AM PM" at bounding box center [198, 189] width 20 height 9
click at [154, 188] on select "1 2 3 4 5 6 7 8 9 10 11 12" at bounding box center [154, 189] width 20 height 9
click at [201, 212] on button "Apply" at bounding box center [201, 210] width 30 height 13
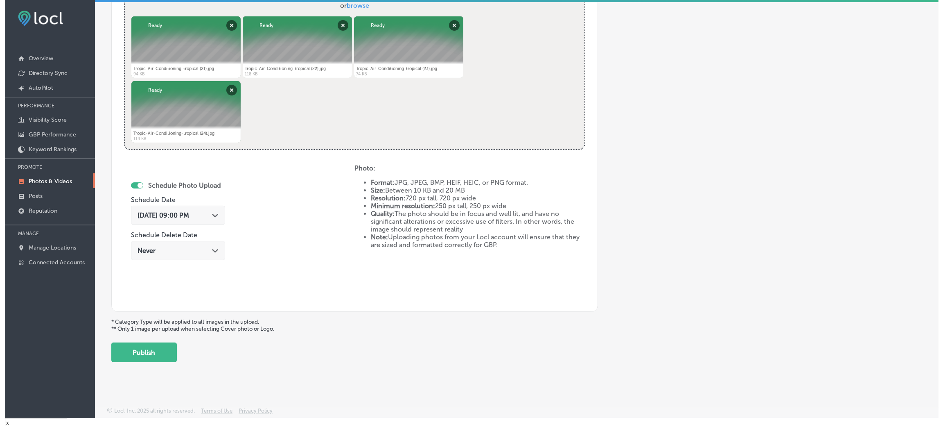
scroll to position [11, 0]
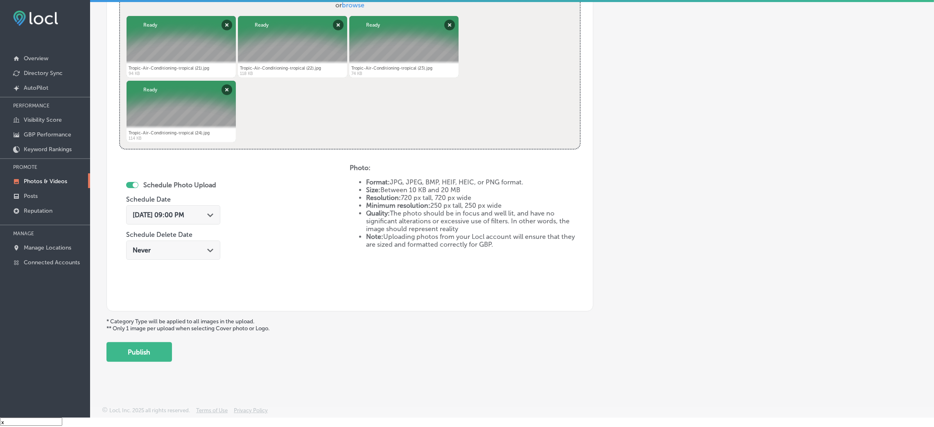
click at [145, 344] on button "Publish" at bounding box center [138, 352] width 65 height 20
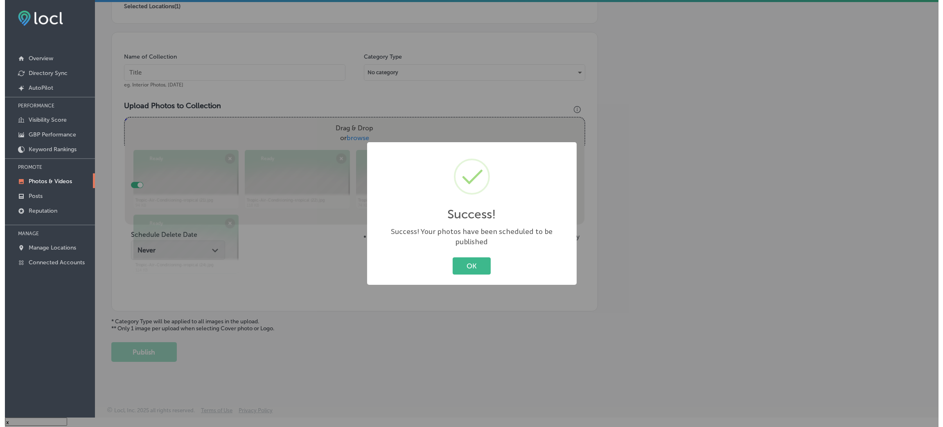
scroll to position [194, 0]
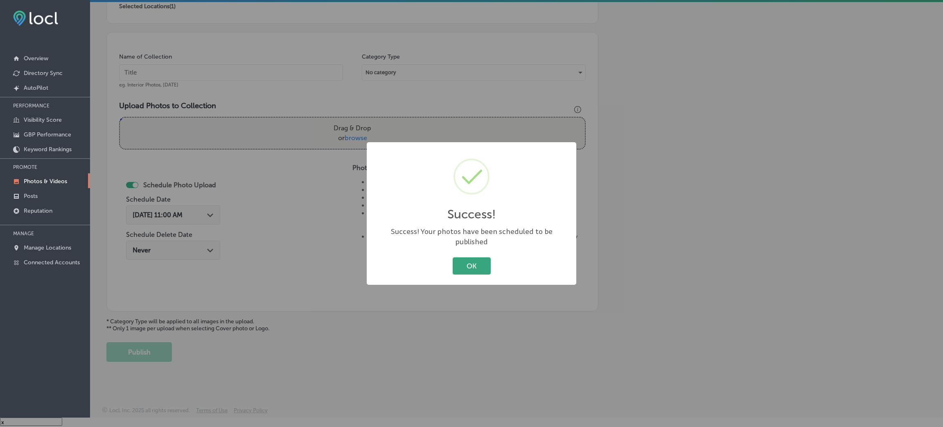
click at [476, 260] on button "OK" at bounding box center [472, 265] width 38 height 17
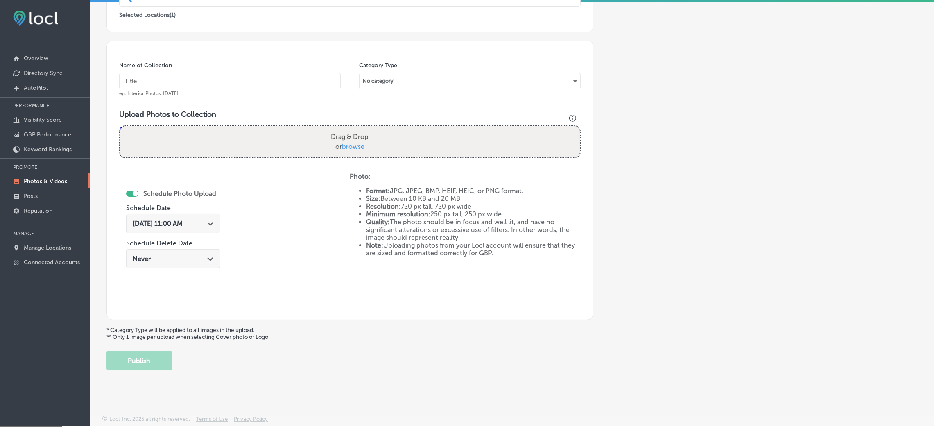
scroll to position [0, 0]
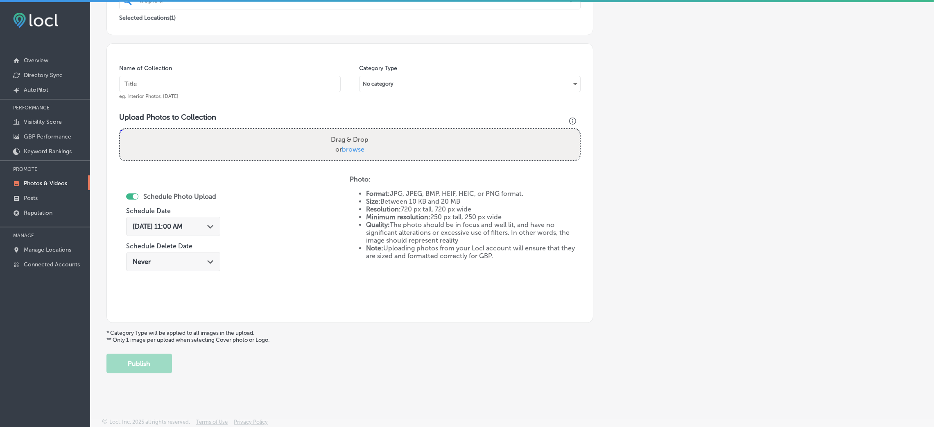
click at [167, 83] on input "text" at bounding box center [229, 84] width 221 height 16
paste input "Tropic-Air-Conditioning-tropical-air-conditioning"
type input "Tropic-Air-Conditioning-tropical-air-conditioning"
click at [330, 128] on div "Upload Photos to Collection Powered by PQINA Drag & Drop or browse Tropic-Air-C…" at bounding box center [349, 140] width 461 height 55
click at [330, 141] on label "Drag & Drop or browse" at bounding box center [349, 144] width 44 height 26
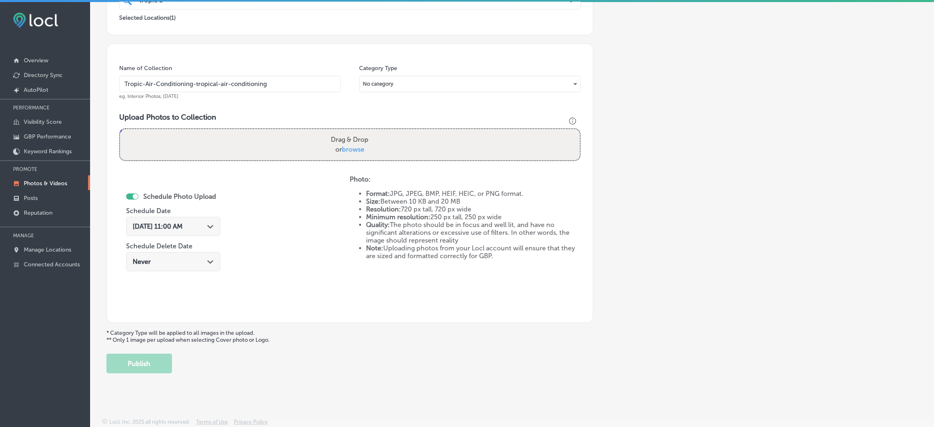
click at [330, 131] on input "Drag & Drop or browse" at bounding box center [350, 130] width 460 height 2
type input "C:\fakepath\Tropic-Air-Conditioning-tropical (25).jpg"
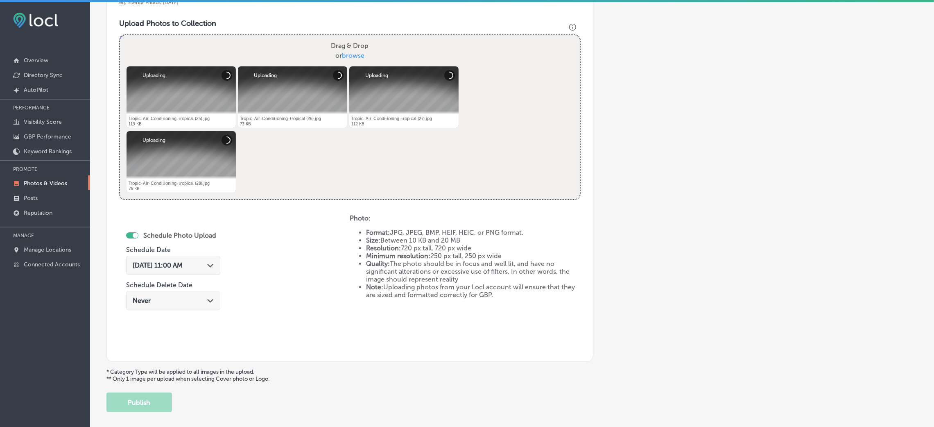
scroll to position [327, 0]
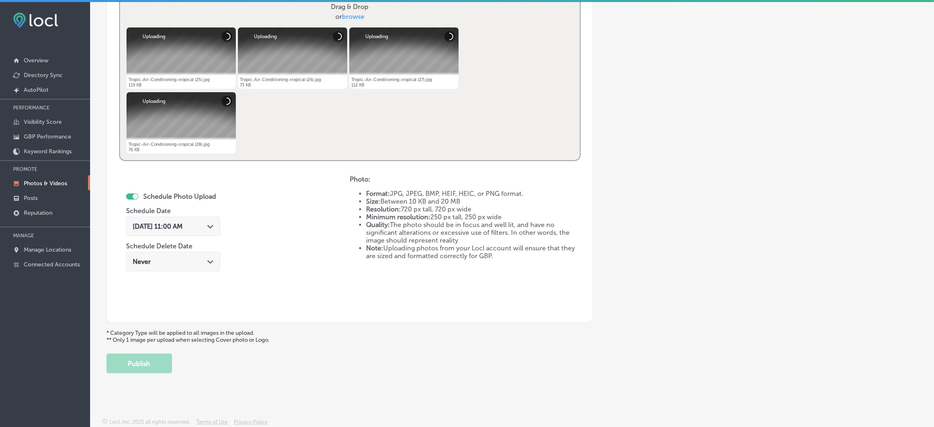
click at [167, 230] on span "[DATE] 11:00 AM" at bounding box center [158, 226] width 50 height 8
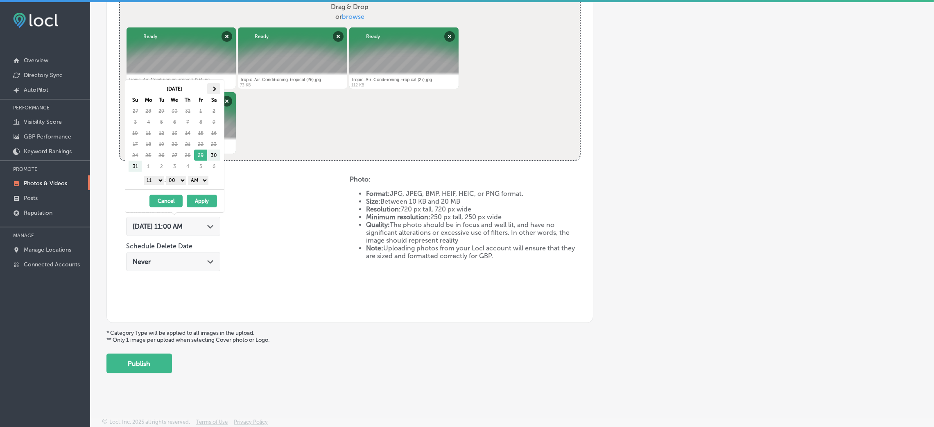
click at [215, 87] on th at bounding box center [213, 88] width 13 height 11
click at [198, 183] on select "AM PM" at bounding box center [198, 180] width 20 height 9
click at [154, 184] on select "1 2 3 4 5 6 7 8 9 10 11 12" at bounding box center [154, 180] width 20 height 9
click at [206, 207] on button "Apply" at bounding box center [202, 200] width 30 height 13
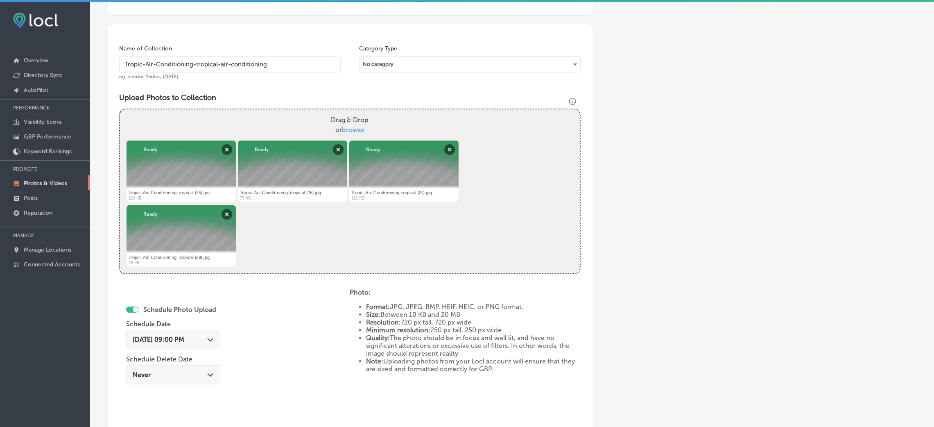
scroll to position [143, 0]
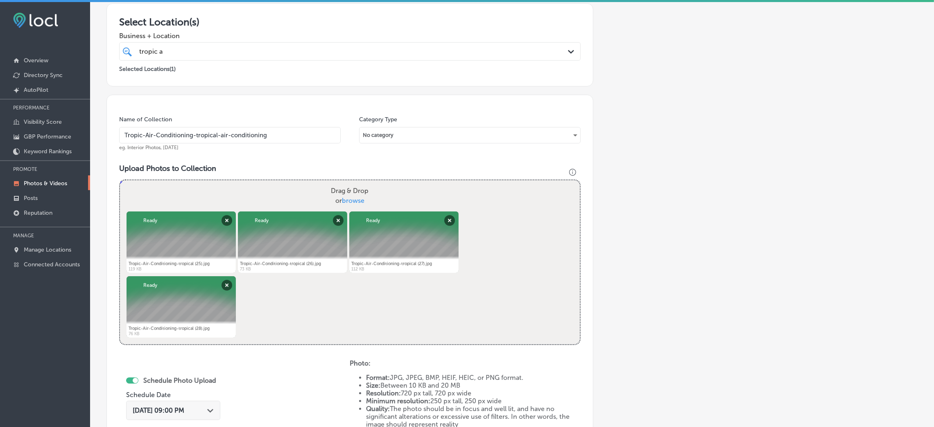
click at [249, 134] on input "Tropic-Air-Conditioning-tropical-air-conditioning" at bounding box center [229, 135] width 221 height 16
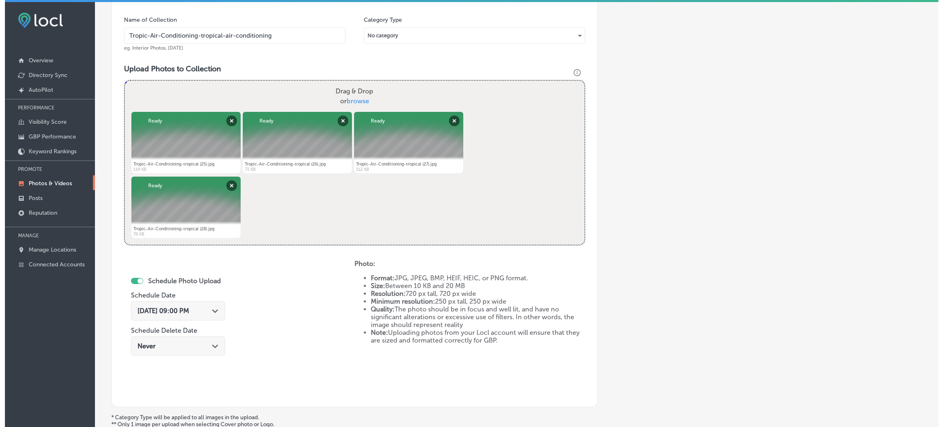
scroll to position [327, 0]
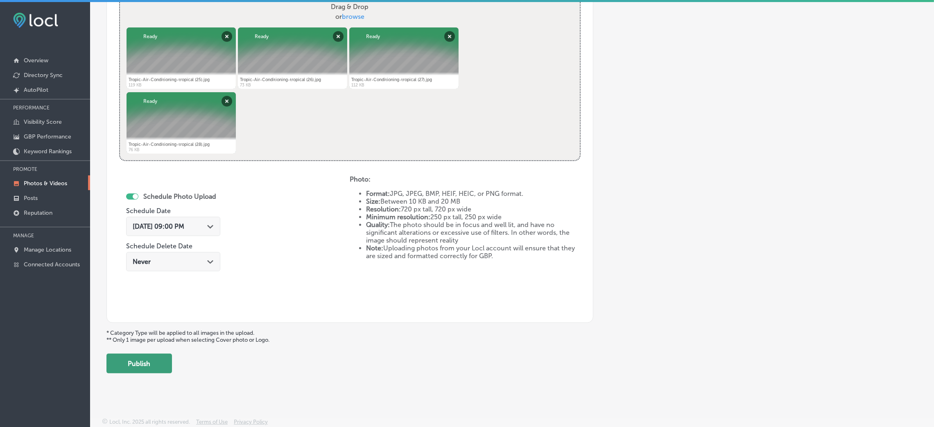
click at [137, 360] on button "Publish" at bounding box center [138, 363] width 65 height 20
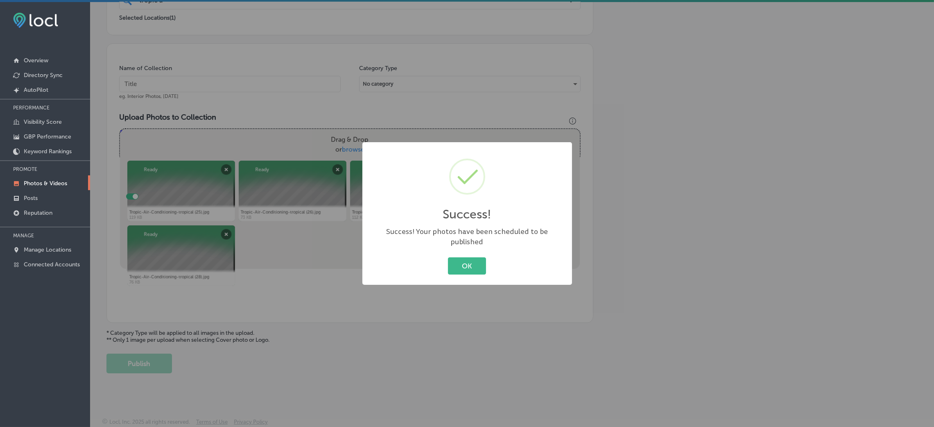
scroll to position [194, 0]
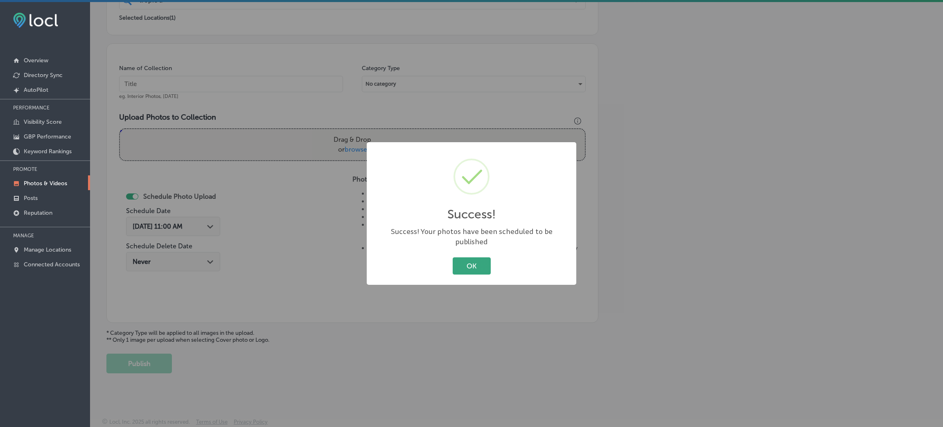
click at [480, 266] on button "OK" at bounding box center [472, 265] width 38 height 17
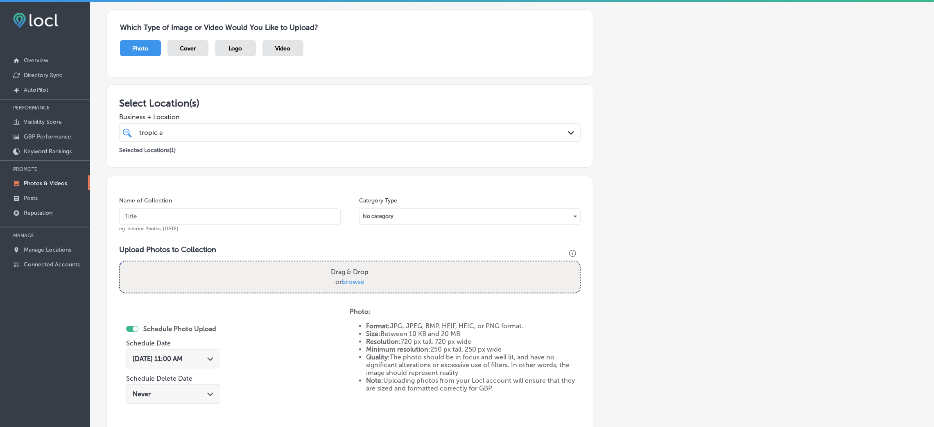
scroll to position [10, 0]
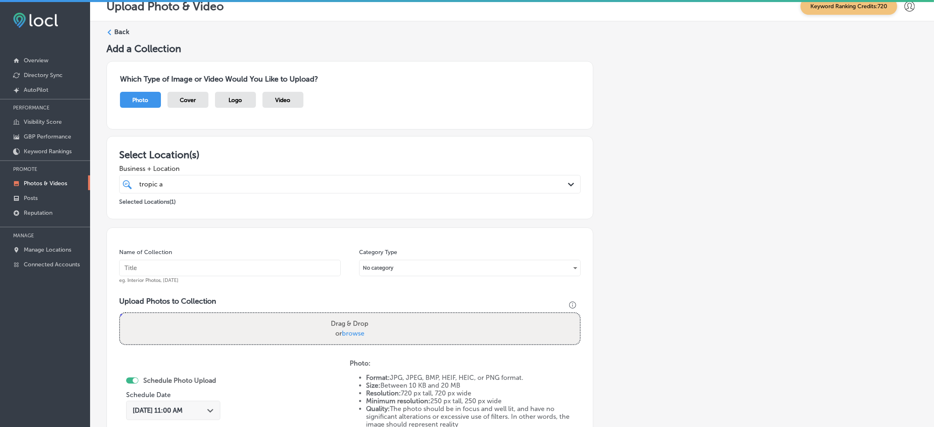
click at [234, 274] on input "text" at bounding box center [229, 268] width 221 height 16
paste input "Tropic-Air-Conditioning-tropical-air-conditioning"
type input "Tropic-Air-Conditioning-tropical-air-conditioning"
click at [333, 319] on label "Drag & Drop or browse" at bounding box center [349, 328] width 44 height 26
click at [333, 315] on input "Drag & Drop or browse" at bounding box center [350, 314] width 460 height 2
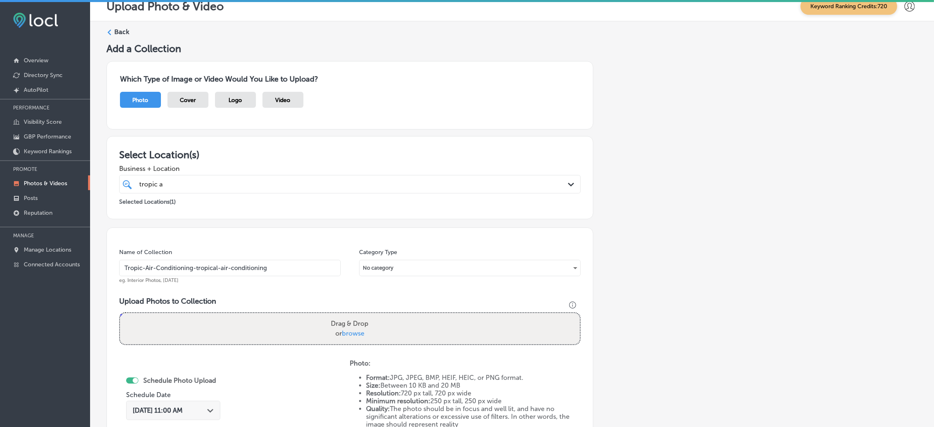
type input "C:\fakepath\Tropic-Air-Conditioning-tropical (29).jpg"
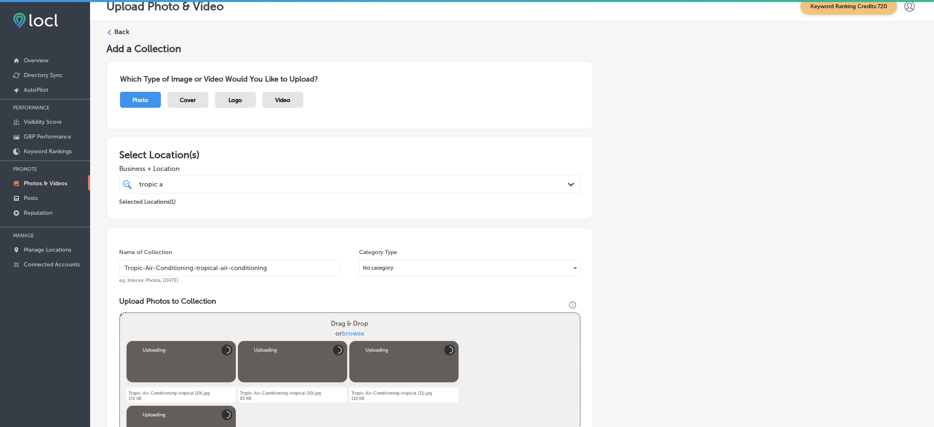
scroll to position [194, 0]
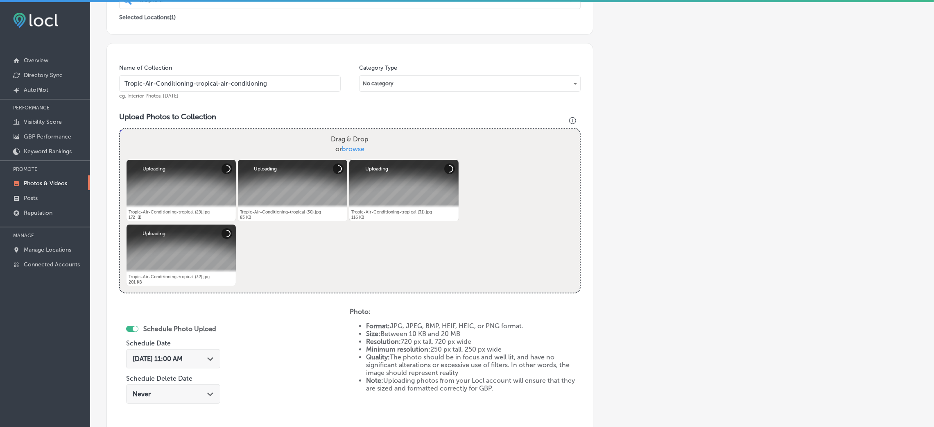
click at [264, 89] on input "Tropic-Air-Conditioning-tropical-air-conditioning" at bounding box center [229, 83] width 221 height 16
click at [166, 359] on span "[DATE] 11:00 AM" at bounding box center [158, 359] width 50 height 8
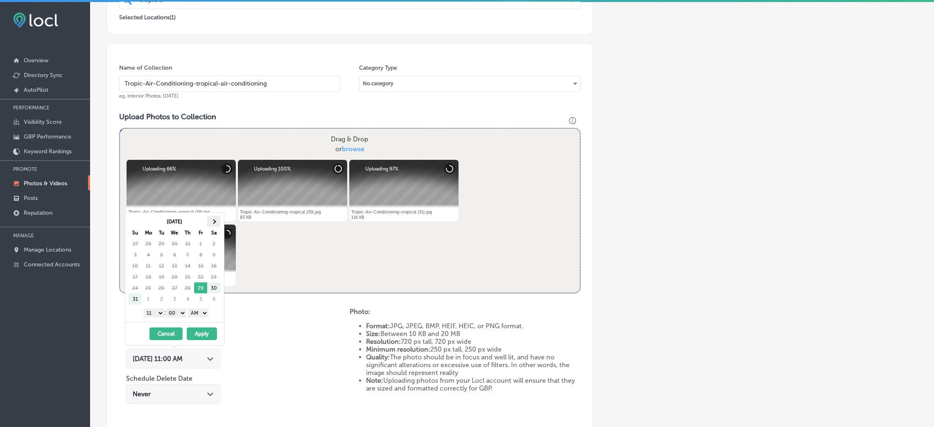
click at [213, 225] on th at bounding box center [213, 221] width 13 height 11
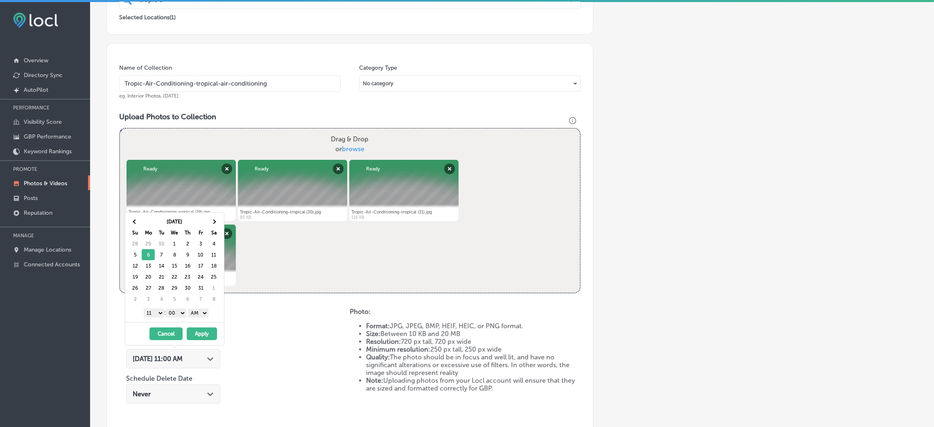
drag, startPoint x: 207, startPoint y: 313, endPoint x: 203, endPoint y: 316, distance: 4.9
click at [207, 313] on select "AM PM" at bounding box center [198, 312] width 20 height 9
click at [146, 309] on select "1 2 3 4 5 6 7 8 9 10 11 12" at bounding box center [154, 312] width 20 height 9
click at [210, 334] on button "Apply" at bounding box center [202, 333] width 30 height 13
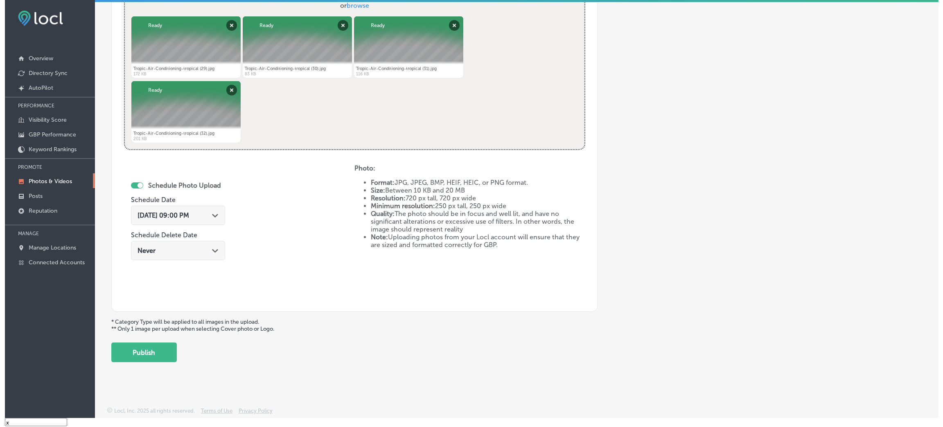
scroll to position [11, 0]
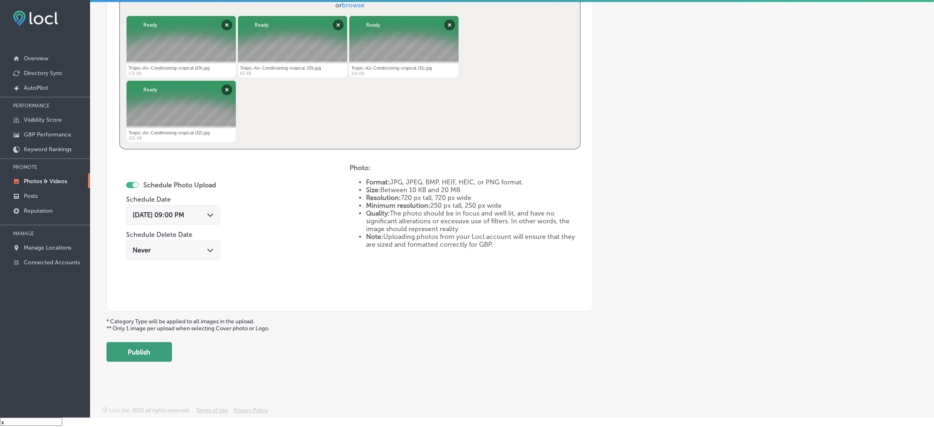
click at [143, 353] on button "Publish" at bounding box center [138, 352] width 65 height 20
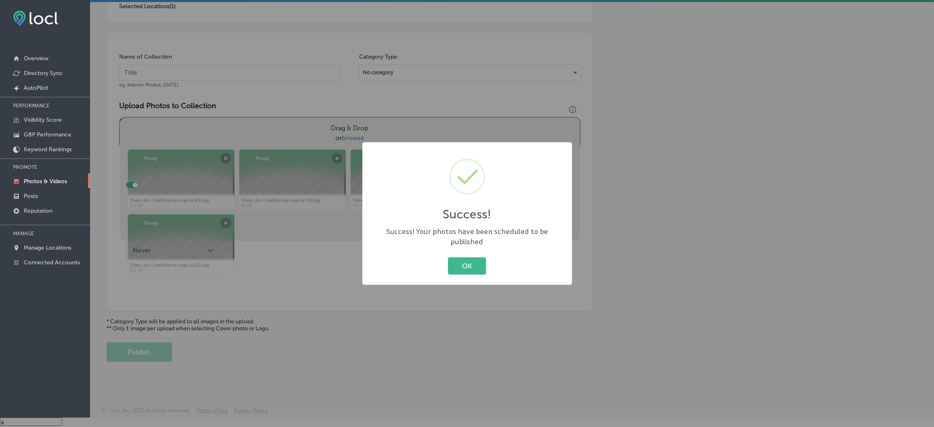
scroll to position [194, 0]
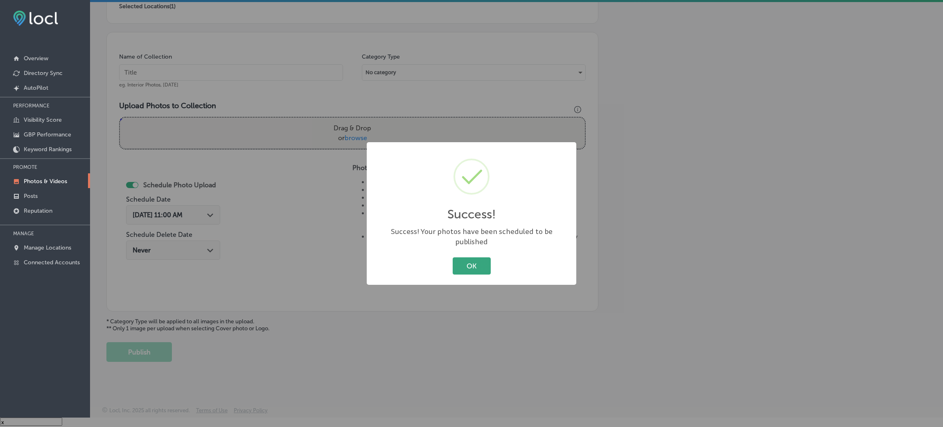
click at [461, 266] on button "OK" at bounding box center [472, 265] width 38 height 17
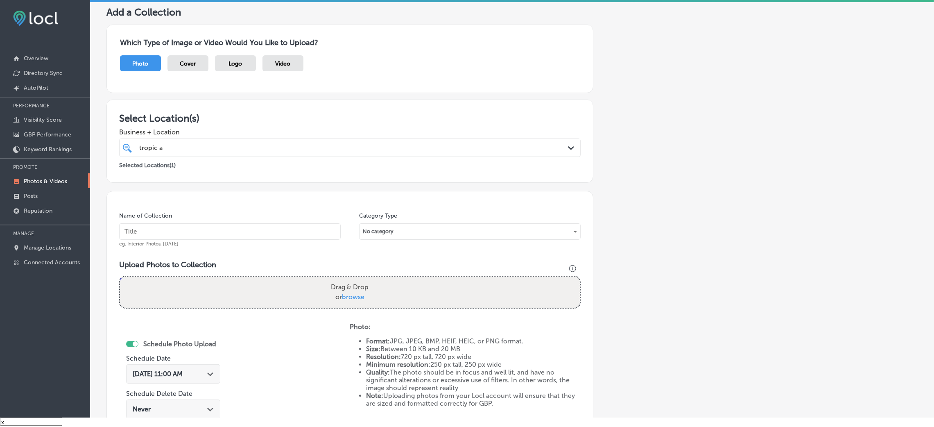
scroll to position [10, 0]
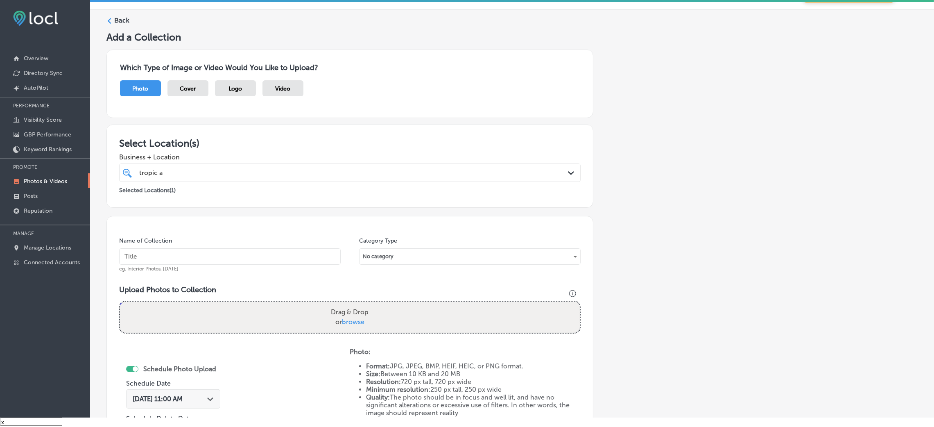
click at [256, 252] on input "text" at bounding box center [229, 256] width 221 height 16
paste input "Tropic-Air-Conditioning-tropical-air-conditioning"
type input "Tropic-Air-Conditioning-tropical-air-conditioning"
click at [403, 281] on div "Name of Collection Tropic-Air-Conditioning-tropical-air-conditioning eg. Interi…" at bounding box center [349, 355] width 487 height 279
click at [366, 300] on div "Powered by PQINA Drag & Drop or browse Tropic-Air-Conditioning-tropical (29).jp…" at bounding box center [349, 316] width 461 height 33
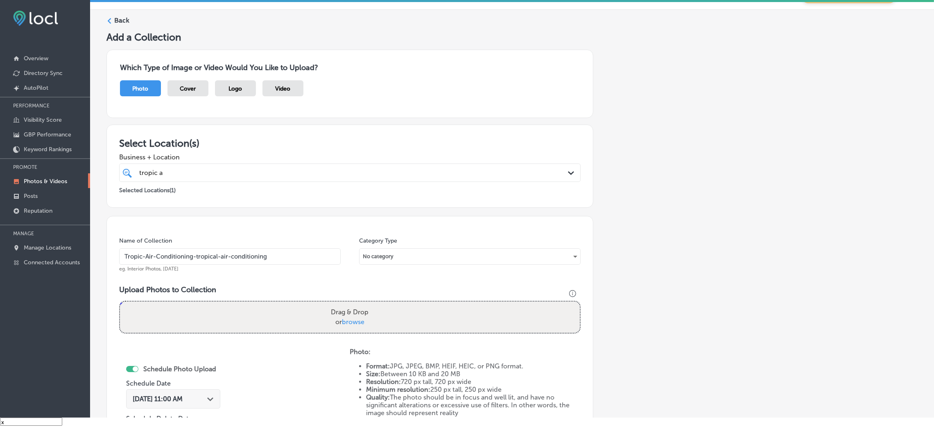
click at [347, 345] on div "Name of Collection Tropic-Air-Conditioning-tropical-air-conditioning eg. Interi…" at bounding box center [349, 355] width 487 height 279
click at [345, 307] on label "Drag & Drop or browse" at bounding box center [349, 317] width 44 height 26
click at [345, 304] on input "Drag & Drop or browse" at bounding box center [350, 302] width 460 height 2
type input "C:\fakepath\Tropic-Air-Conditioning-tropical (33).jpg"
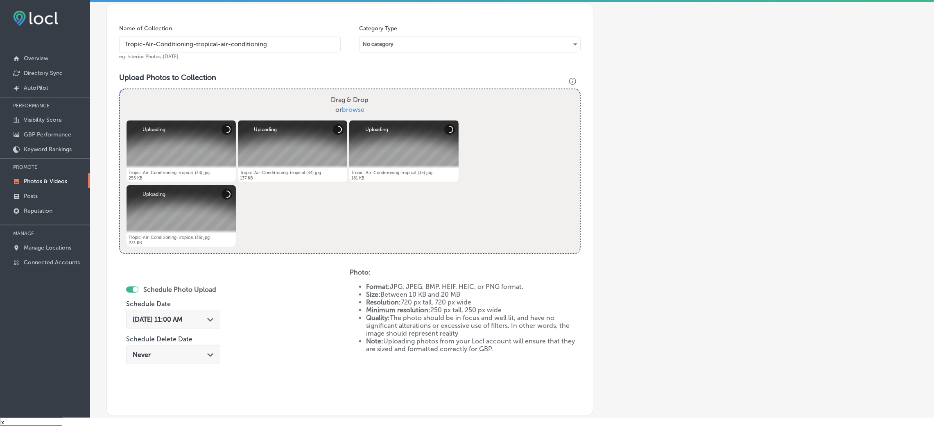
scroll to position [327, 0]
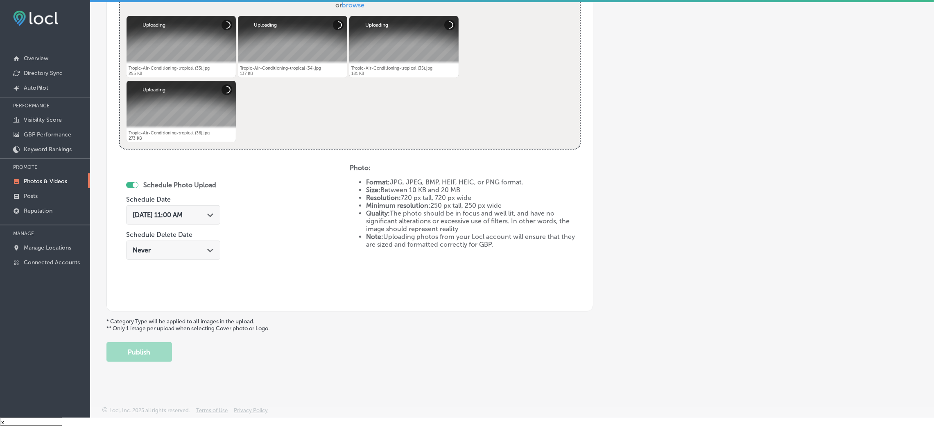
click at [183, 215] on span "[DATE] 11:00 AM" at bounding box center [158, 215] width 50 height 8
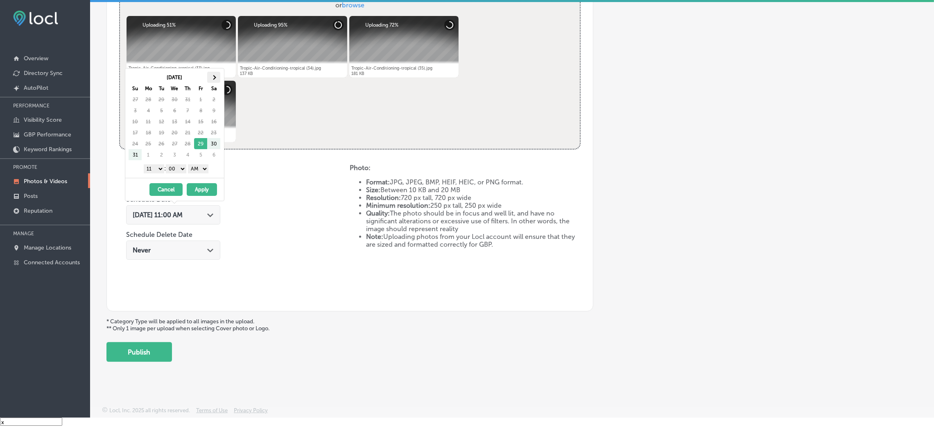
click at [214, 75] on span at bounding box center [214, 77] width 5 height 5
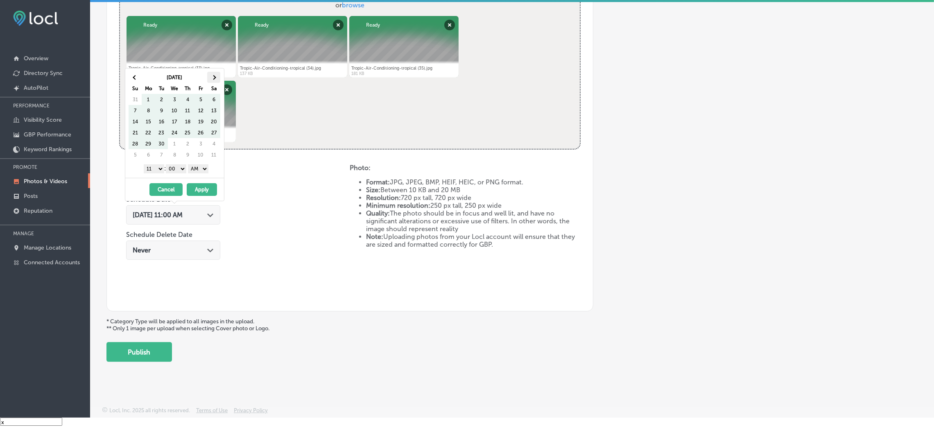
click at [217, 78] on th at bounding box center [213, 77] width 13 height 11
click at [205, 171] on select "AM PM" at bounding box center [198, 168] width 20 height 9
drag, startPoint x: 156, startPoint y: 167, endPoint x: 149, endPoint y: 172, distance: 8.2
click at [156, 167] on select "1 2 3 4 5 6 7 8 9 10 11 12" at bounding box center [154, 168] width 20 height 9
click at [203, 185] on button "Apply" at bounding box center [202, 189] width 30 height 13
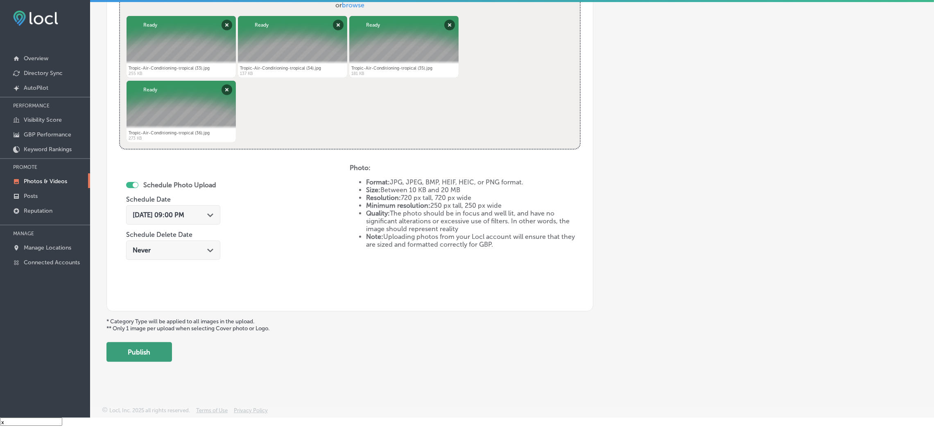
click at [165, 345] on button "Publish" at bounding box center [138, 352] width 65 height 20
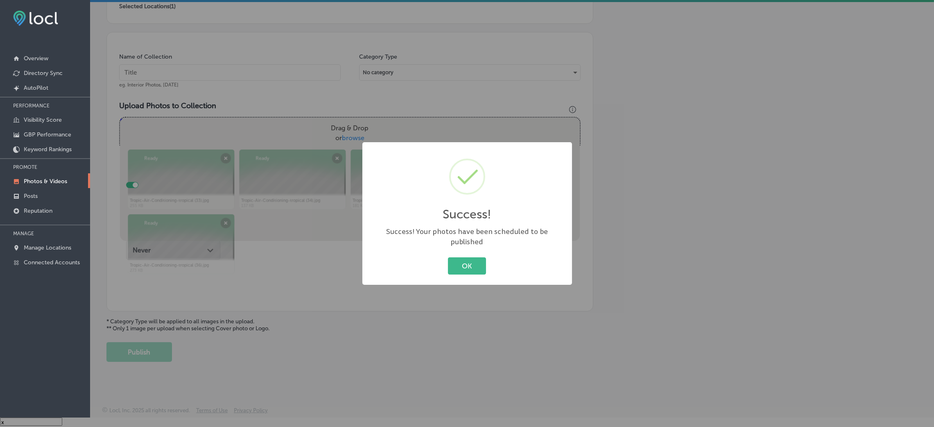
scroll to position [194, 0]
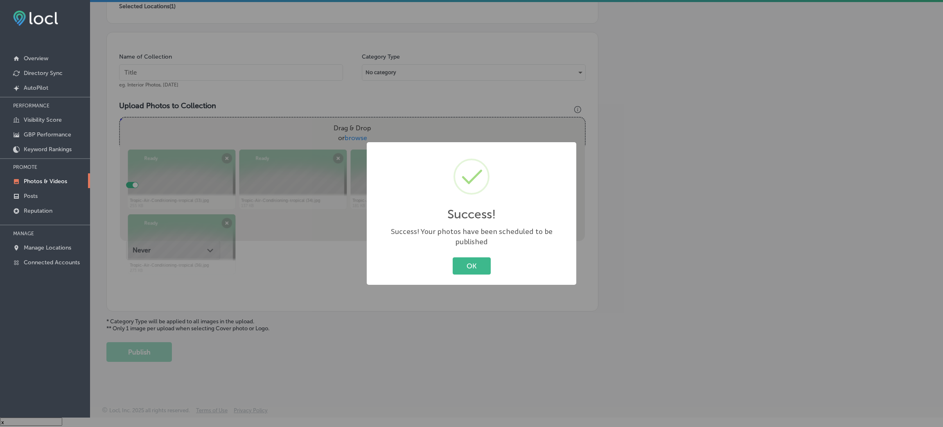
click at [197, 65] on div "Success! × Success! Your photos have been scheduled to be published OK Cancel" at bounding box center [471, 213] width 943 height 427
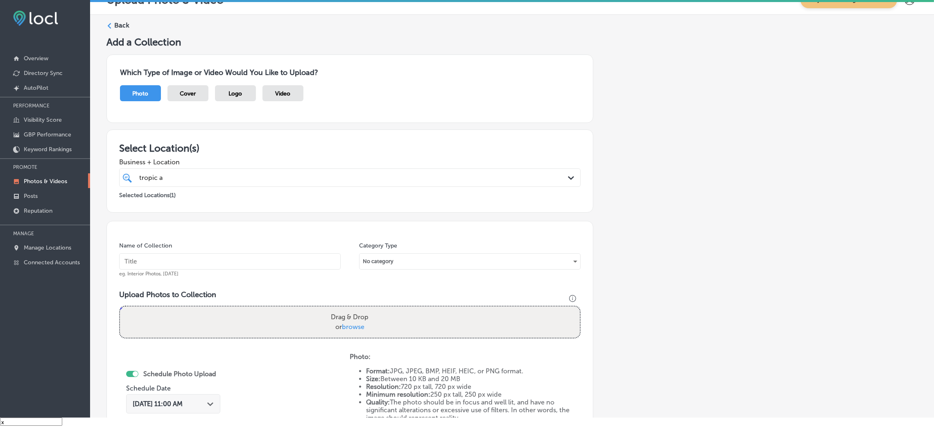
scroll to position [0, 0]
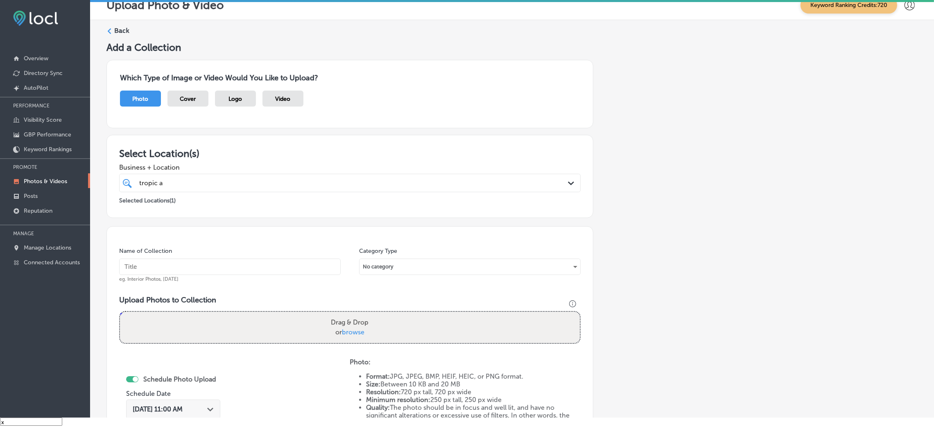
click at [119, 34] on label "Back" at bounding box center [121, 30] width 15 height 9
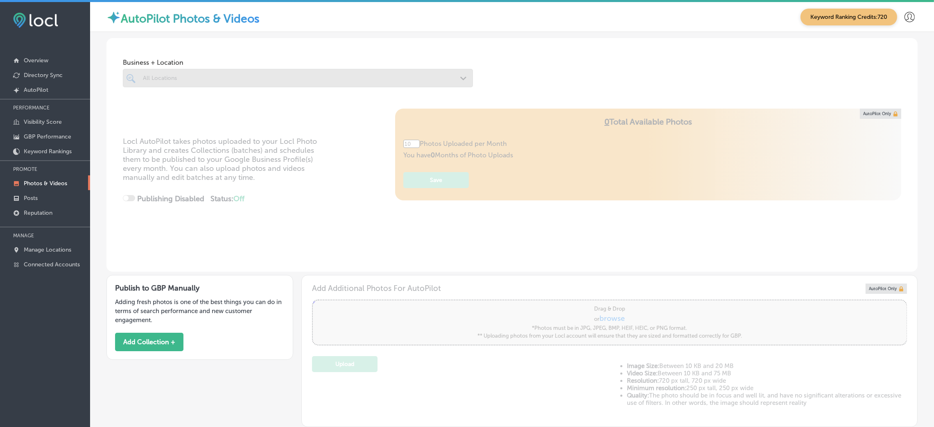
type input "5"
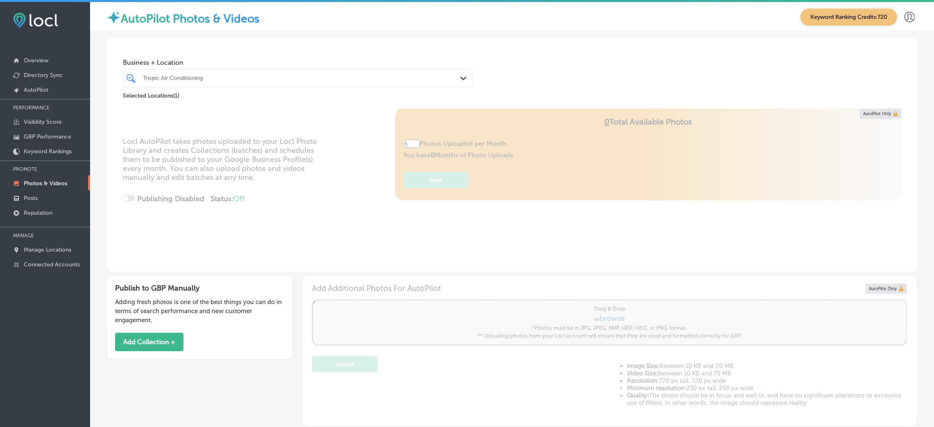
click at [329, 80] on div "Tropic Air Conditioning" at bounding box center [302, 78] width 318 height 7
click at [522, 56] on div "Business + Location Tropic Air Conditioning Path Created with Sketch. Selected …" at bounding box center [511, 69] width 811 height 62
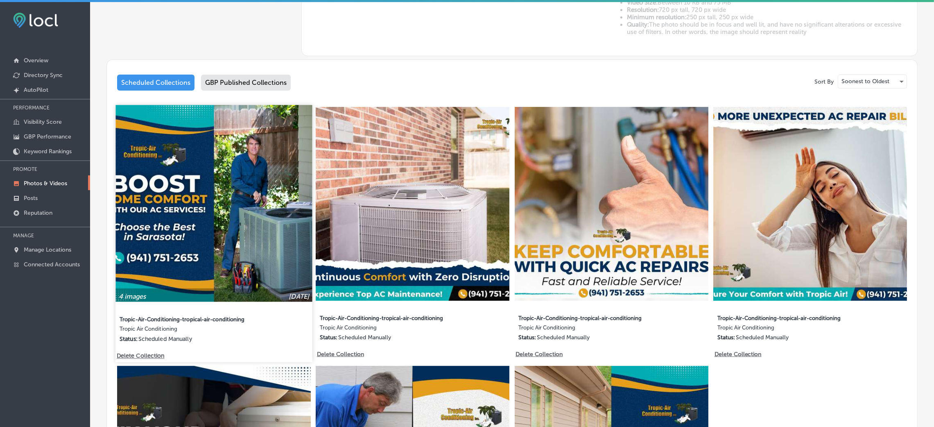
scroll to position [368, 0]
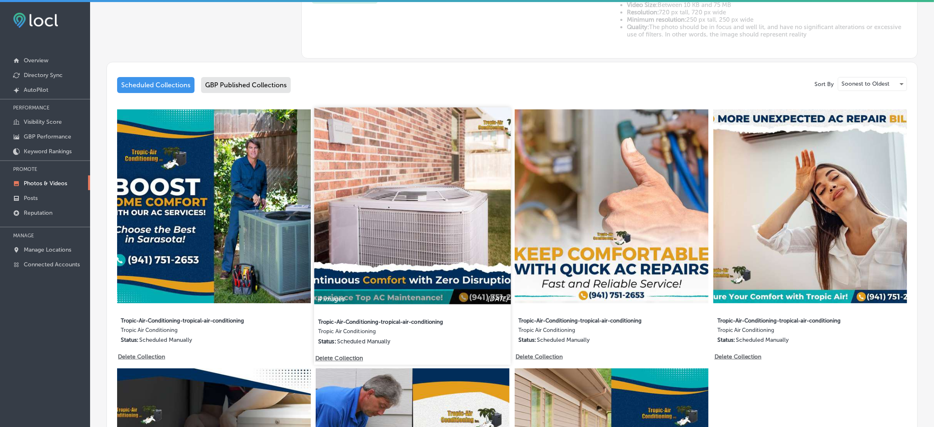
click at [436, 227] on img at bounding box center [412, 205] width 196 height 196
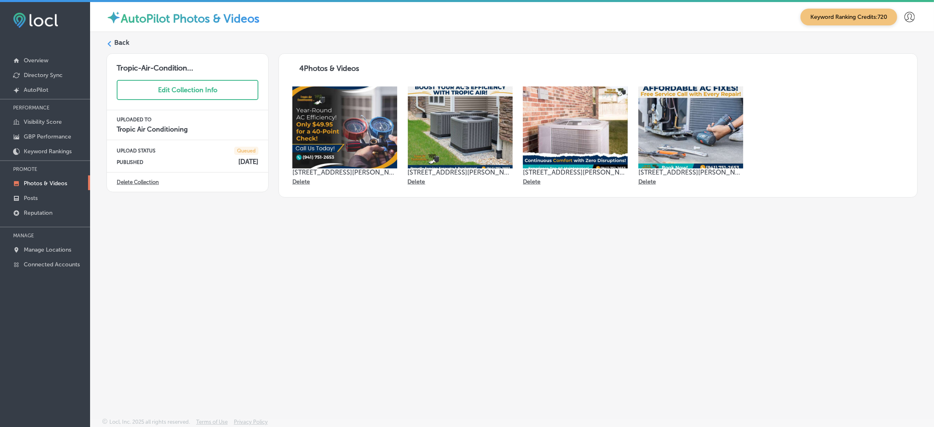
click at [124, 39] on label "Back" at bounding box center [121, 42] width 15 height 9
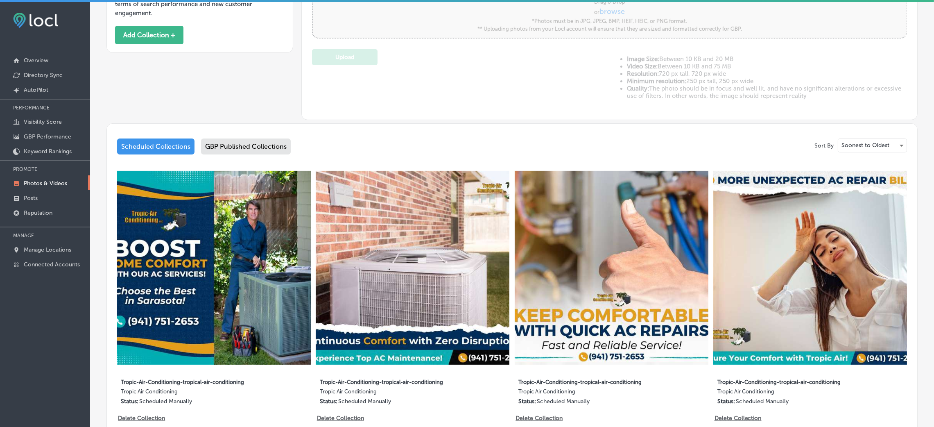
type input "5"
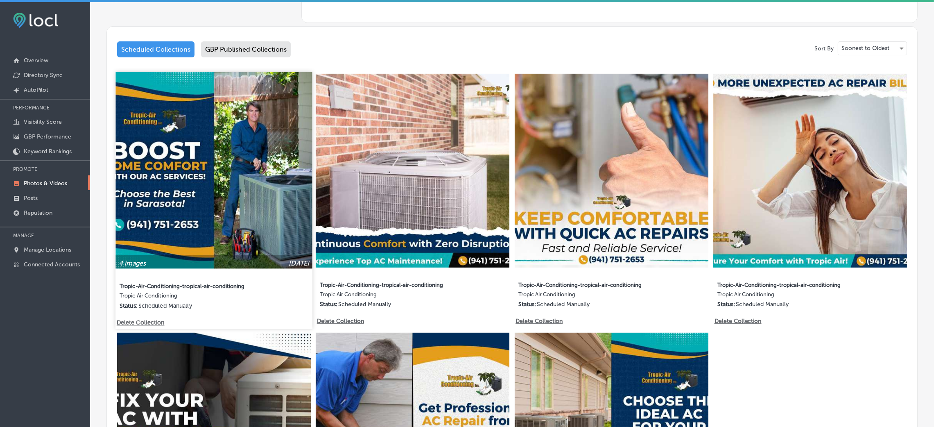
scroll to position [430, 0]
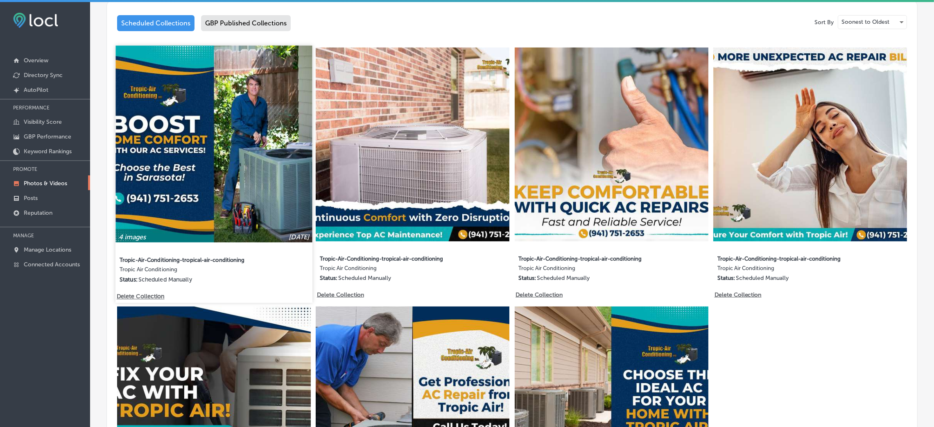
click at [208, 176] on img at bounding box center [213, 143] width 196 height 196
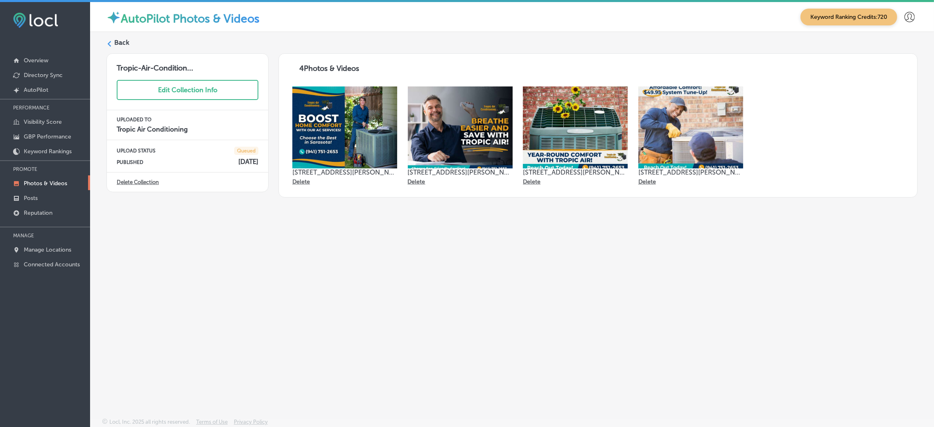
click at [115, 45] on label "Back" at bounding box center [121, 42] width 15 height 9
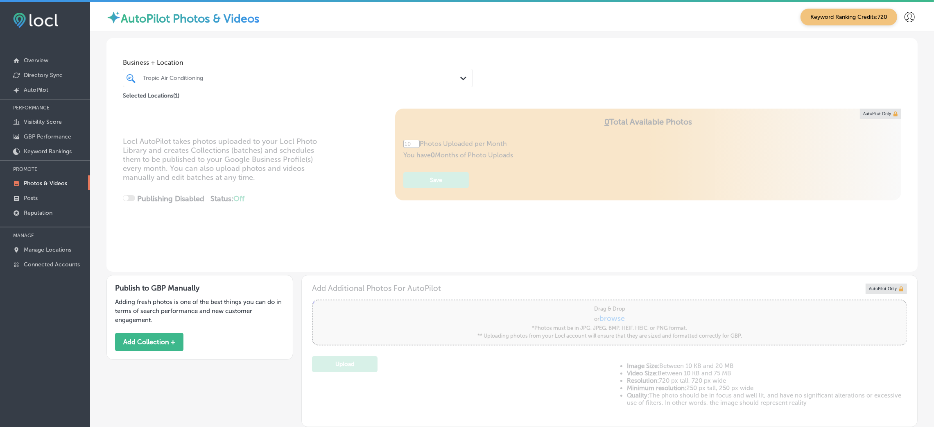
type input "5"
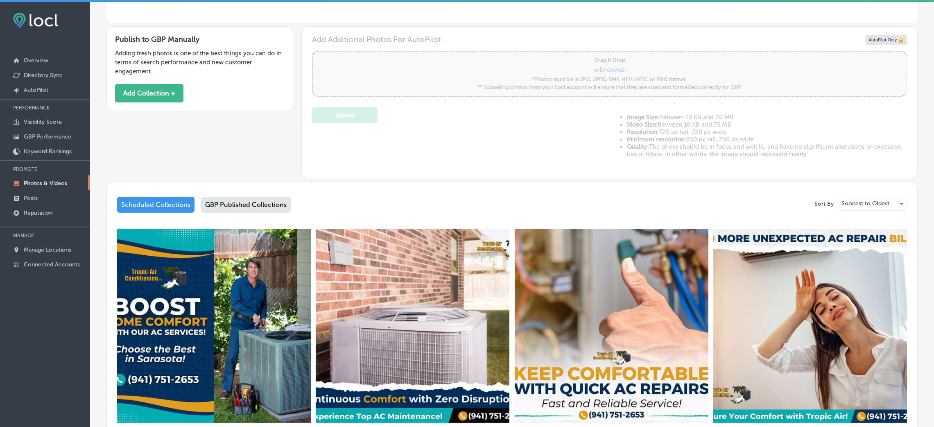
scroll to position [123, 0]
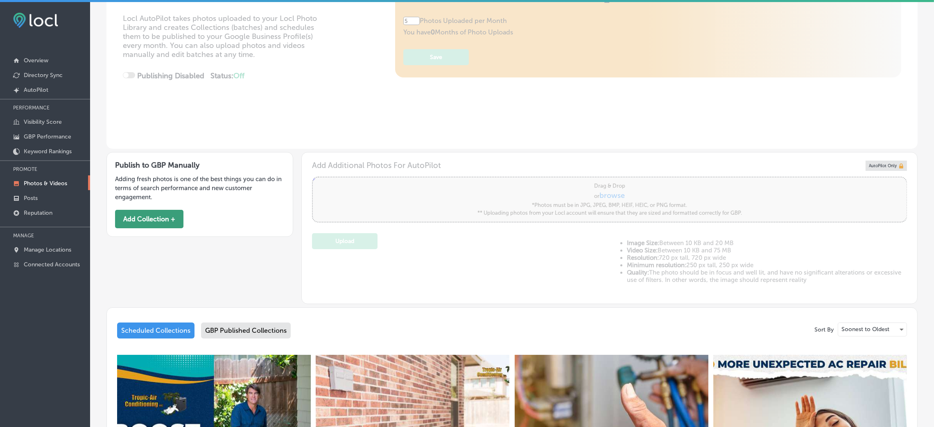
click at [165, 218] on button "Add Collection +" at bounding box center [149, 219] width 68 height 18
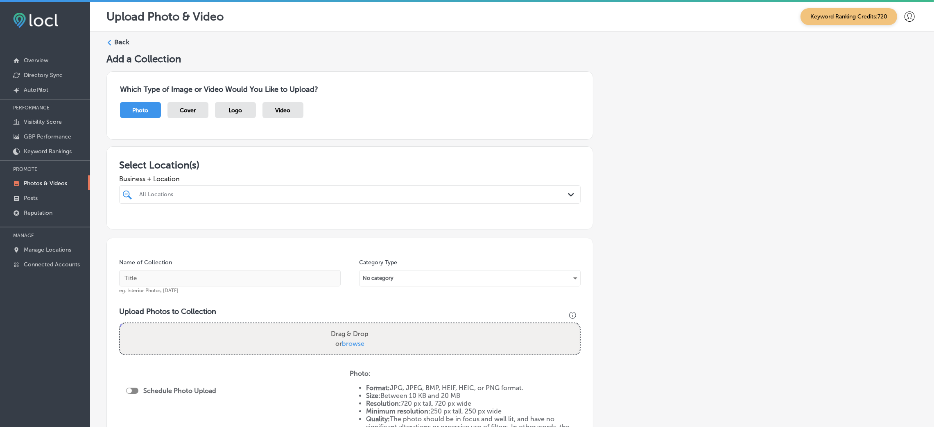
click at [197, 195] on div "All Locations" at bounding box center [353, 194] width 429 height 7
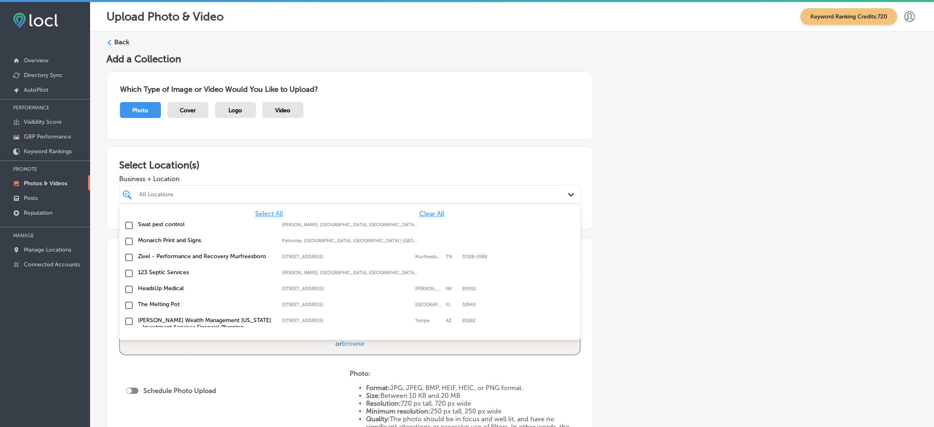
click at [423, 219] on div "Swat pest control [PERSON_NAME], [GEOGRAPHIC_DATA], [GEOGRAPHIC_DATA] | Hosston…" at bounding box center [349, 225] width 455 height 13
click at [420, 210] on span "Clear All" at bounding box center [431, 214] width 25 height 8
click at [418, 209] on div "Select All Clear All Swat pest control [PERSON_NAME], [GEOGRAPHIC_DATA], [GEOGR…" at bounding box center [349, 265] width 461 height 123
click at [419, 214] on span "Clear All" at bounding box center [431, 214] width 25 height 8
click at [220, 193] on div "All Locations" at bounding box center [353, 194] width 429 height 7
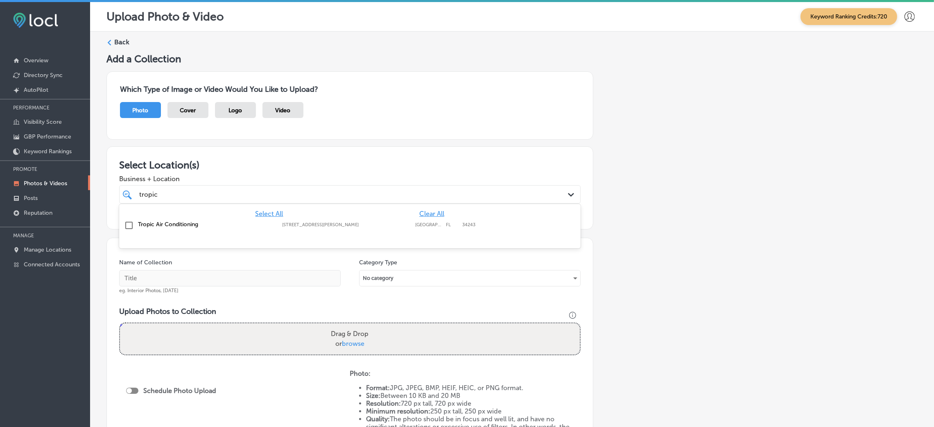
click at [201, 221] on label "Tropic Air Conditioning" at bounding box center [206, 224] width 136 height 7
type input "tropic"
click at [728, 223] on div "Add a Collection Which Type of Image or Video Would You Like to Upload? Photo C…" at bounding box center [511, 288] width 811 height 470
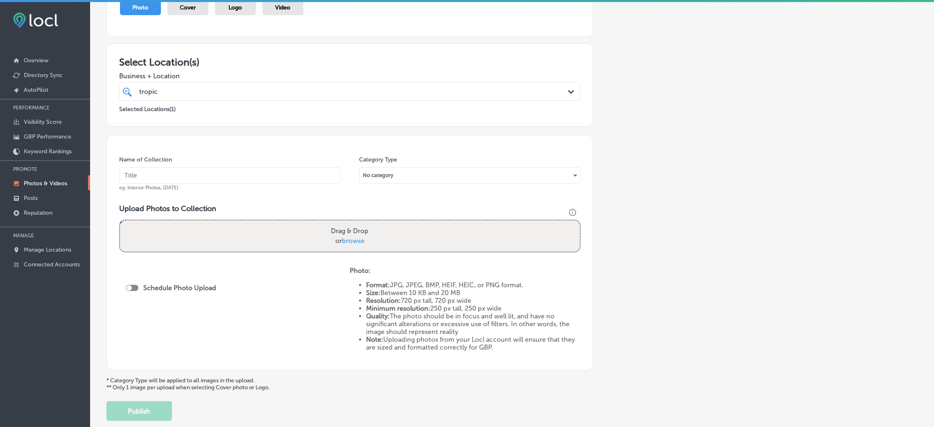
scroll to position [123, 0]
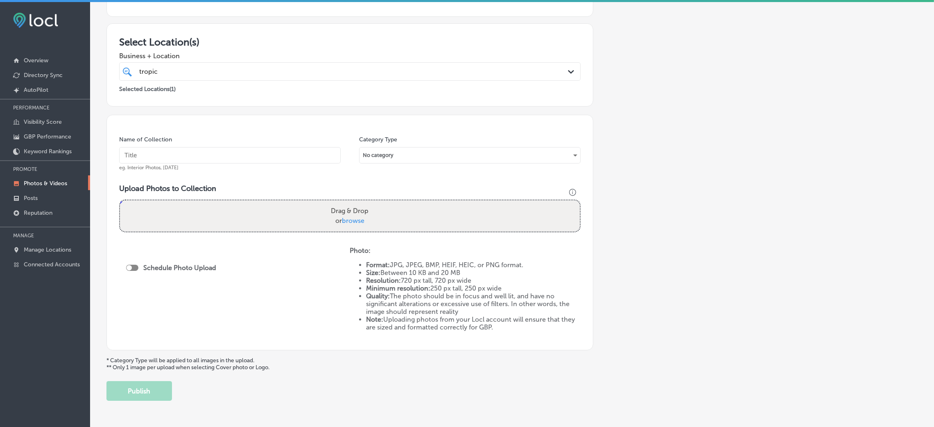
click at [271, 149] on input "text" at bounding box center [229, 155] width 221 height 16
paste input "Tropic-Air-Conditioning-tropical-air-conditioning"
type input "Tropic-Air-Conditioning-tropical-air-conditioning"
click at [387, 230] on div "Drag & Drop or browse" at bounding box center [350, 215] width 460 height 31
click at [120, 200] on input "Drag & Drop or browse" at bounding box center [350, 201] width 460 height 2
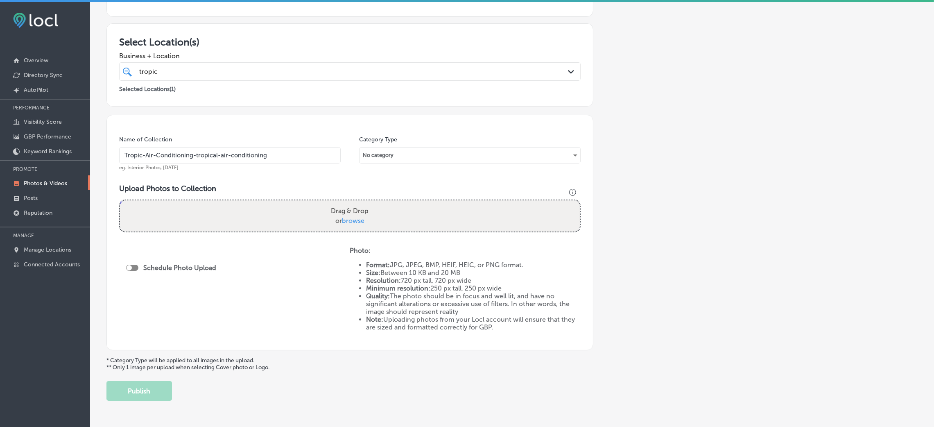
type input "C:\fakepath\Tropic-Air-Conditioning-tropical (37).jpg"
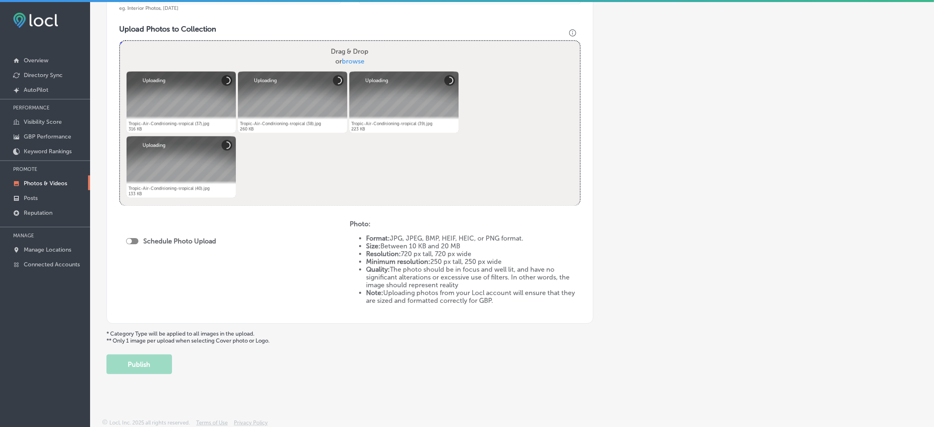
scroll to position [283, 0]
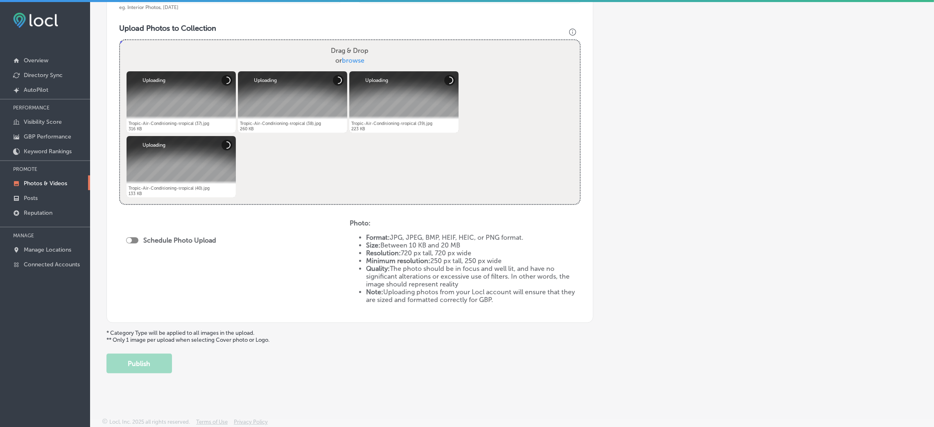
click at [136, 237] on div at bounding box center [132, 240] width 12 height 6
checkbox input "true"
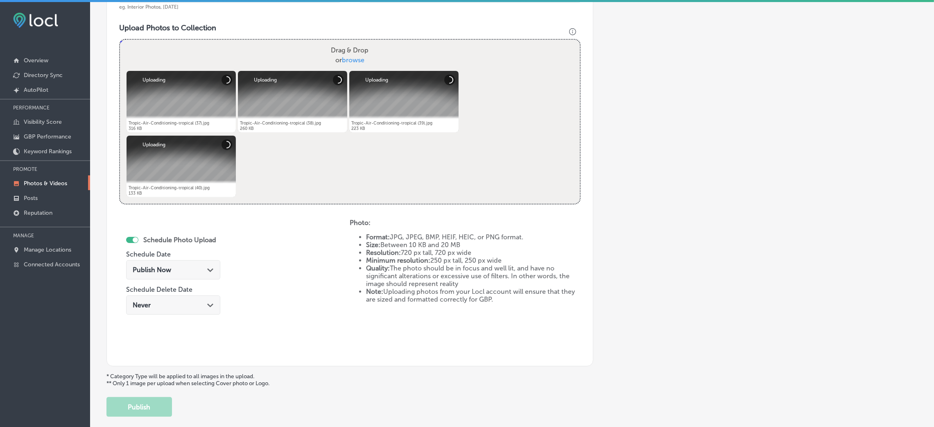
click at [179, 267] on div "Publish Now Path Created with Sketch." at bounding box center [173, 270] width 81 height 8
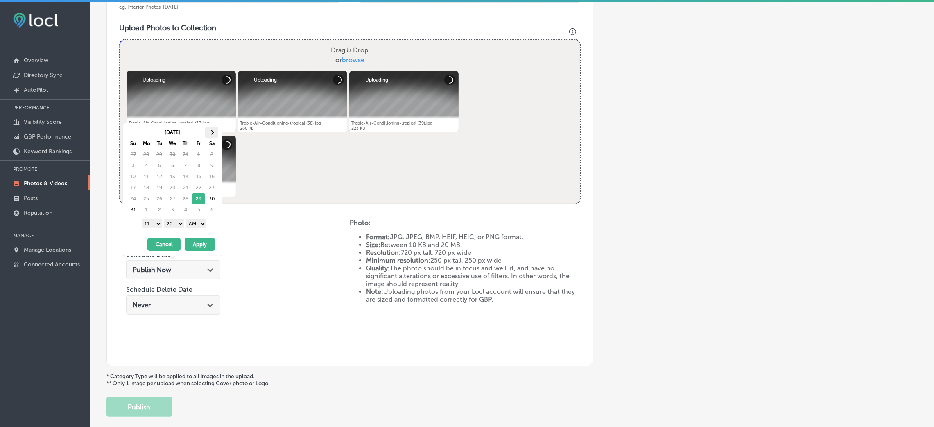
click at [211, 129] on th at bounding box center [211, 132] width 13 height 11
click at [195, 221] on select "AM PM" at bounding box center [196, 223] width 20 height 9
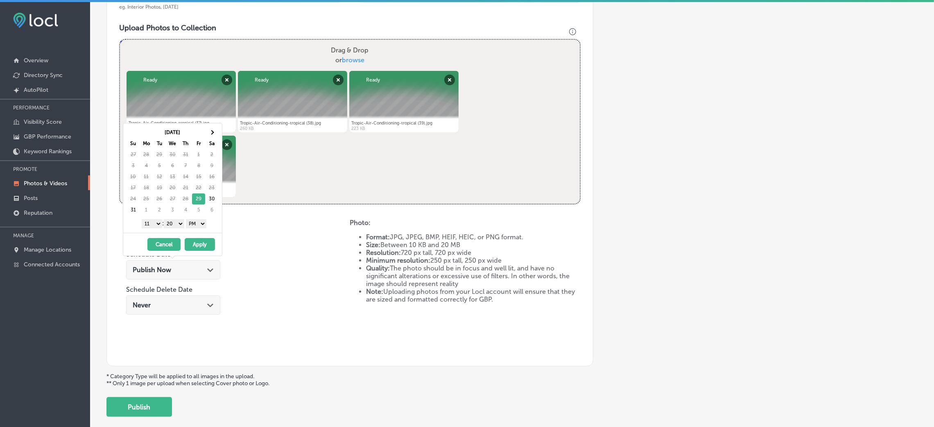
click at [174, 224] on select "00 10 20 30 40 50" at bounding box center [174, 223] width 20 height 9
drag, startPoint x: 147, startPoint y: 222, endPoint x: 151, endPoint y: 228, distance: 7.0
click at [147, 222] on select "1 2 3 4 5 6 7 8 9 10 11 12" at bounding box center [152, 223] width 20 height 9
drag, startPoint x: 141, startPoint y: 222, endPoint x: 142, endPoint y: 227, distance: 4.9
click at [142, 222] on select "1 2 3 4 5 6 7 8 9 10 11 12" at bounding box center [152, 223] width 20 height 9
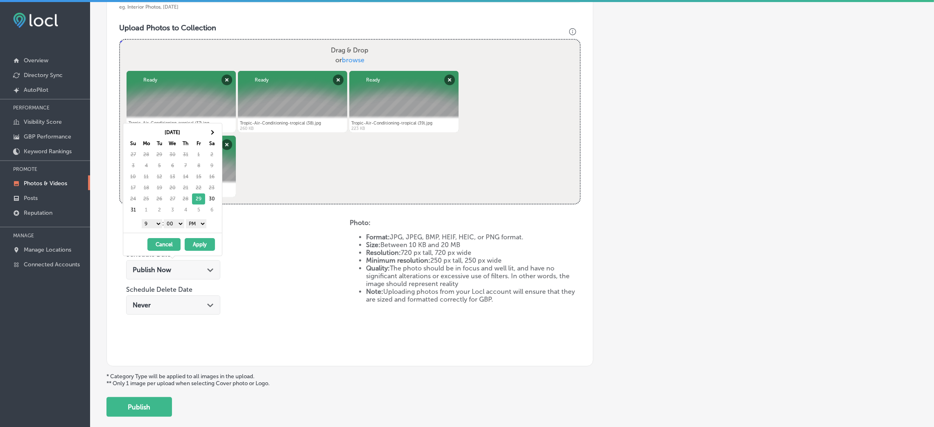
click at [210, 126] on div "[DATE] Su Mo Tu We Th Fr Sa 27 28 29 30 31 1 2 3 4 5 6 7 8 9 10 11 12 13 14 15 …" at bounding box center [172, 177] width 99 height 109
click at [212, 131] on span at bounding box center [211, 132] width 5 height 5
click at [205, 251] on button "Apply" at bounding box center [200, 244] width 30 height 13
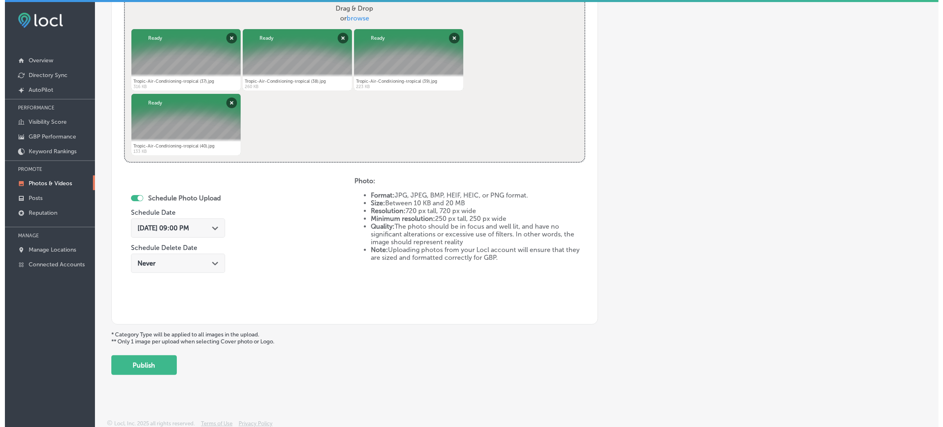
scroll to position [327, 0]
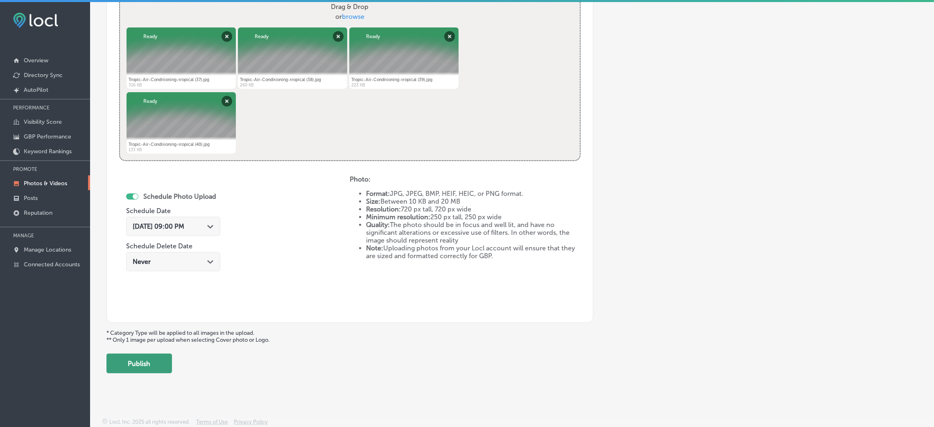
click at [160, 361] on button "Publish" at bounding box center [138, 363] width 65 height 20
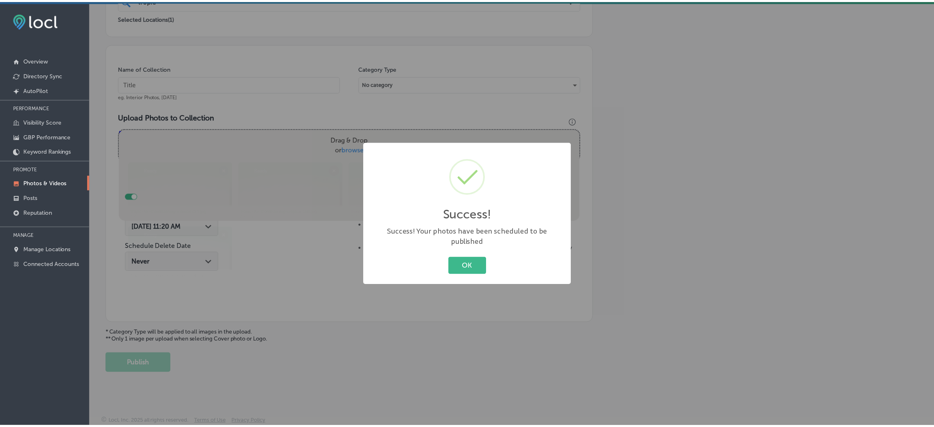
scroll to position [194, 0]
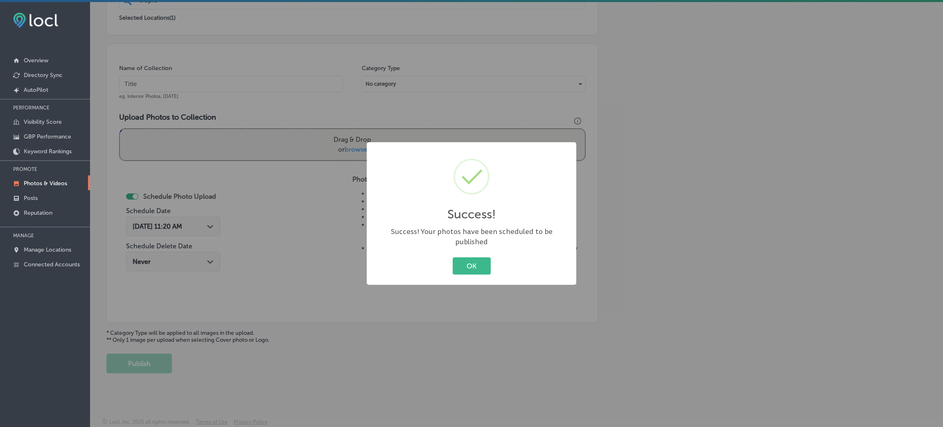
click at [455, 255] on div "OK Cancel" at bounding box center [471, 265] width 193 height 21
click at [456, 263] on button "OK" at bounding box center [472, 265] width 38 height 17
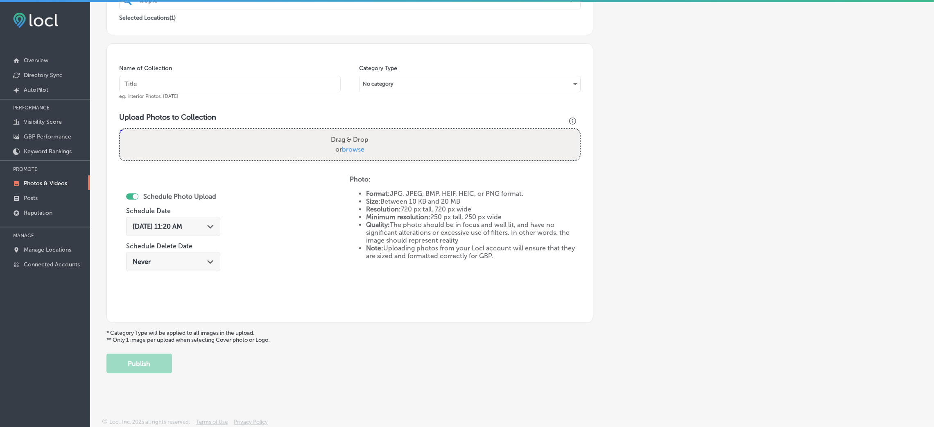
click at [282, 82] on input "text" at bounding box center [229, 84] width 221 height 16
paste input "Tropic-Air-Conditioning-tropical-air-conditioning"
type input "Tropic-Air-Conditioning-tropical-air-conditioning"
drag, startPoint x: 355, startPoint y: 110, endPoint x: 348, endPoint y: 131, distance: 22.4
click at [355, 112] on div "Name of Collection Tropic-Air-Conditioning-tropical-air-conditioning eg. Interi…" at bounding box center [349, 182] width 487 height 279
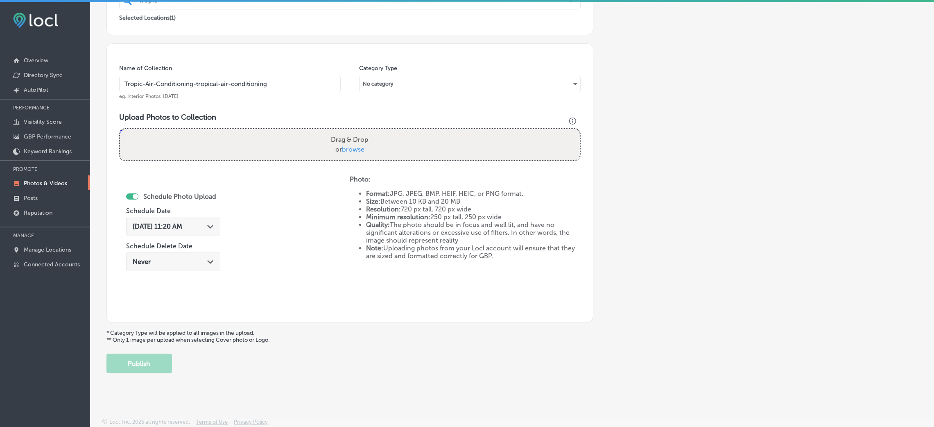
click at [352, 140] on label "Drag & Drop or browse" at bounding box center [349, 144] width 44 height 26
click at [352, 131] on input "Drag & Drop or browse" at bounding box center [350, 130] width 460 height 2
type input "C:\fakepath\Tropic-Air-Conditioning-tropical (1).jpg"
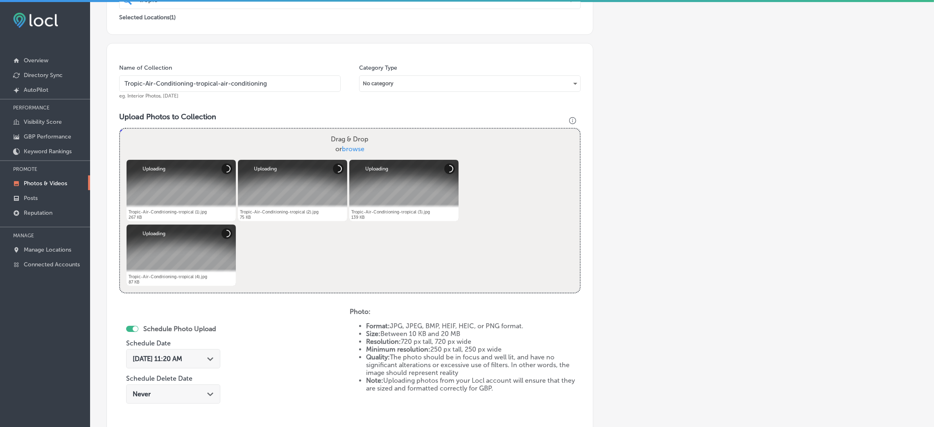
click at [178, 368] on div "[DATE] 11:20 AM Path Created with Sketch." at bounding box center [173, 360] width 94 height 27
click at [182, 355] on span "[DATE] 11:20 AM" at bounding box center [158, 359] width 50 height 8
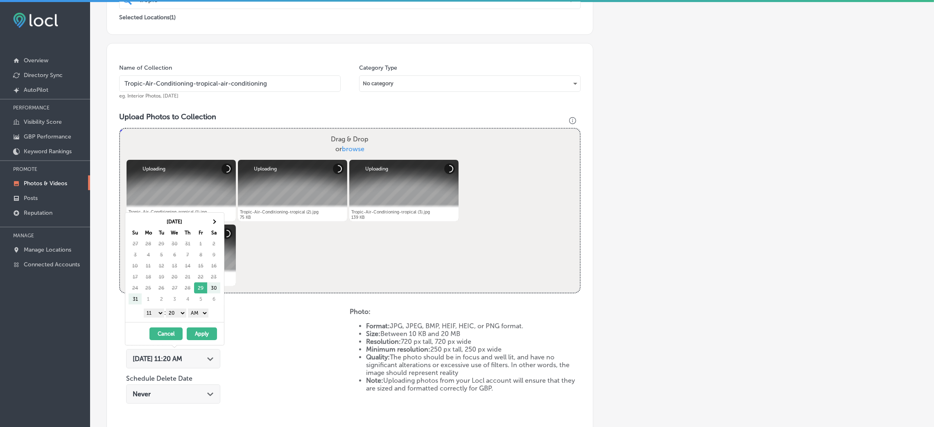
click at [215, 212] on div "[DATE] Su Mo Tu We Th Fr Sa 27 28 29 30 31 1 2 3 4 5 6 7 8 9 10 11 12 13 14 15 …" at bounding box center [174, 266] width 99 height 109
click at [214, 217] on th at bounding box center [213, 221] width 13 height 11
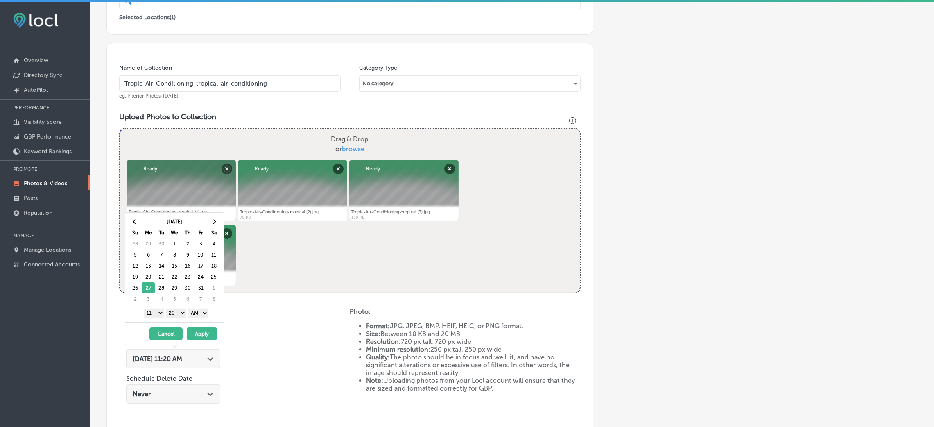
click at [200, 310] on select "AM PM" at bounding box center [198, 312] width 20 height 9
click at [171, 308] on div "1 2 3 4 5 6 7 8 9 10 11 12 : 00 10 20 30 40 50 AM PM" at bounding box center [176, 312] width 95 height 12
click at [181, 315] on select "00 10 20 30 40 50" at bounding box center [176, 312] width 20 height 9
click at [147, 306] on div "[DATE] Su Mo Tu We Th Fr Sa 28 29 30 1 2 3 4 5 6 7 8 9 10 11 12 13 14 15 16 17 …" at bounding box center [174, 266] width 99 height 109
click at [151, 314] on select "1 2 3 4 5 6 7 8 9 10 11 12" at bounding box center [154, 312] width 20 height 9
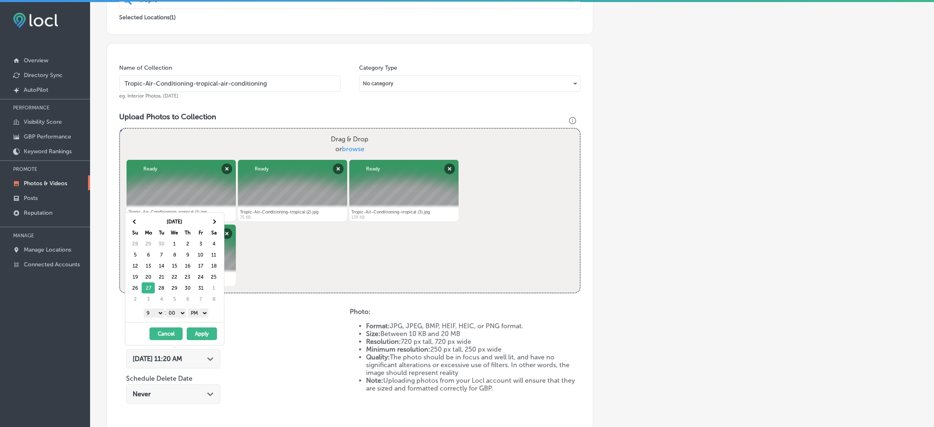
click at [208, 333] on button "Apply" at bounding box center [202, 333] width 30 height 13
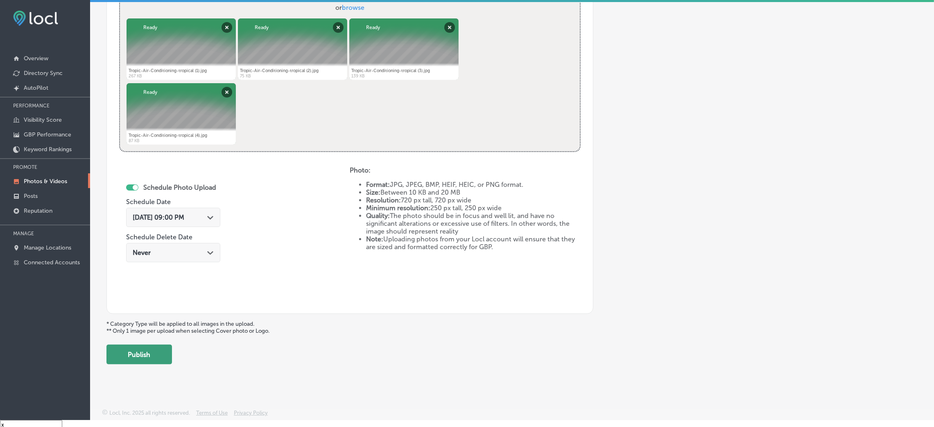
scroll to position [11, 0]
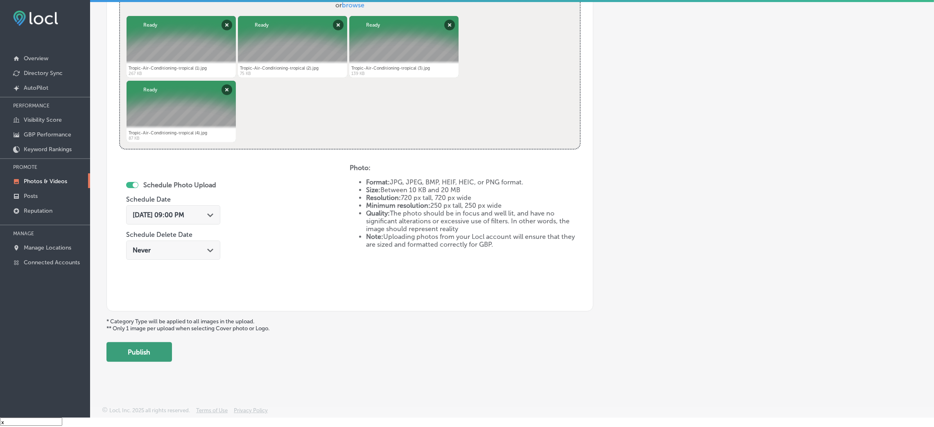
click at [137, 357] on button "Publish" at bounding box center [138, 352] width 65 height 20
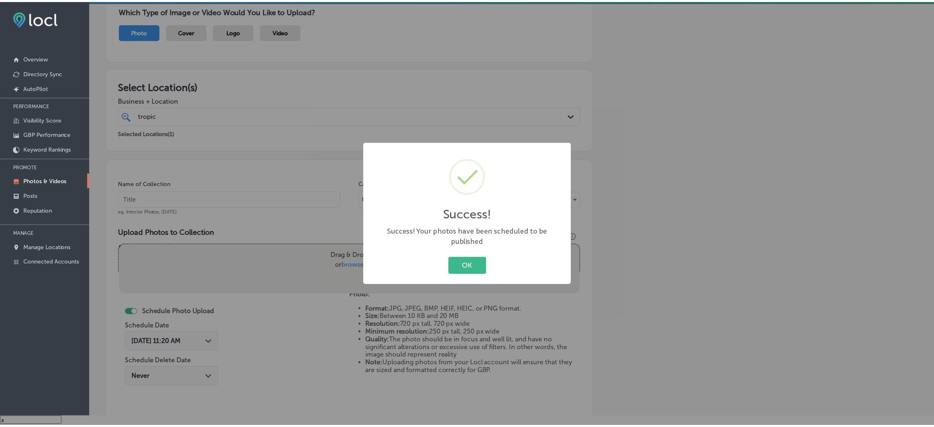
scroll to position [20, 0]
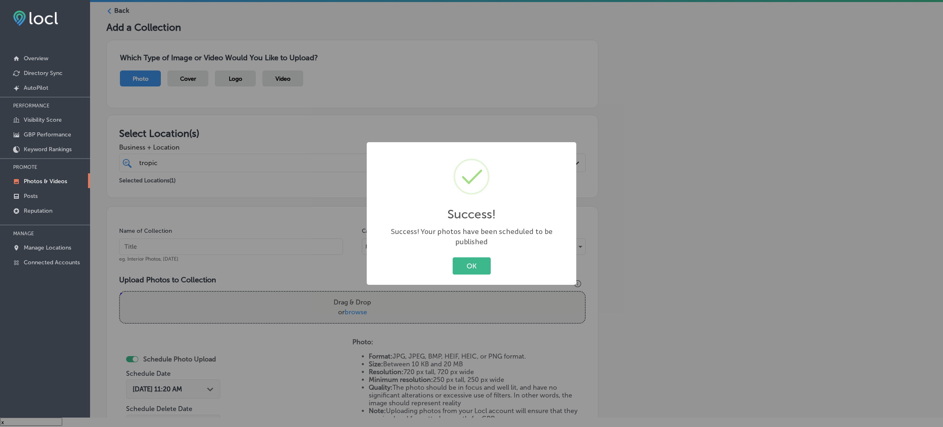
drag, startPoint x: 451, startPoint y: 264, endPoint x: 447, endPoint y: 260, distance: 4.9
click at [447, 261] on div "OK Cancel" at bounding box center [471, 265] width 193 height 21
click at [458, 252] on div "Success! × Success! Your photos have been scheduled to be published OK Cancel" at bounding box center [472, 213] width 210 height 142
drag, startPoint x: 464, startPoint y: 266, endPoint x: 461, endPoint y: 262, distance: 5.2
click at [461, 262] on button "OK" at bounding box center [472, 265] width 38 height 17
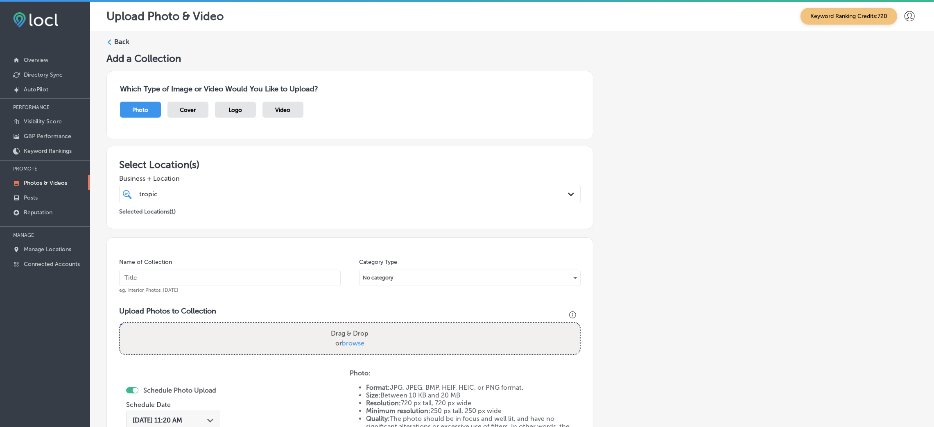
scroll to position [0, 0]
click at [116, 33] on div "Back Add a Collection Which Type of Image or Video Would You Like to Upload? Ph…" at bounding box center [512, 303] width 844 height 542
click at [119, 42] on label "Back" at bounding box center [121, 42] width 15 height 9
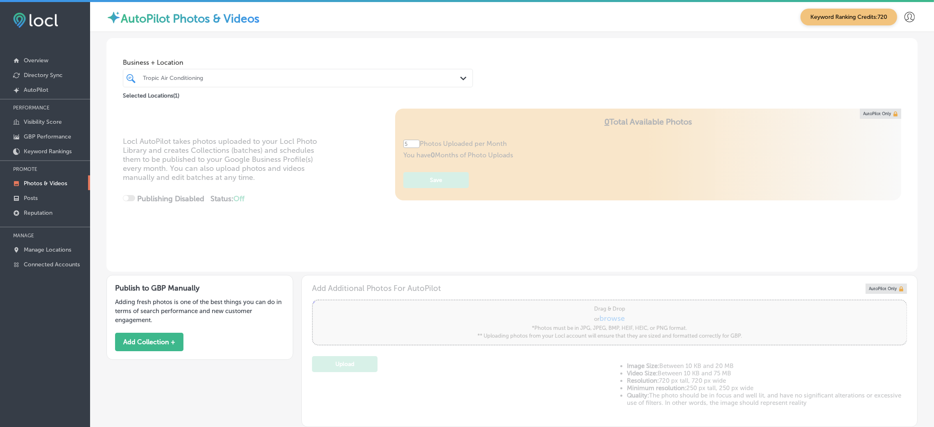
click at [210, 81] on div "Tropic Air Conditioning" at bounding box center [302, 78] width 318 height 7
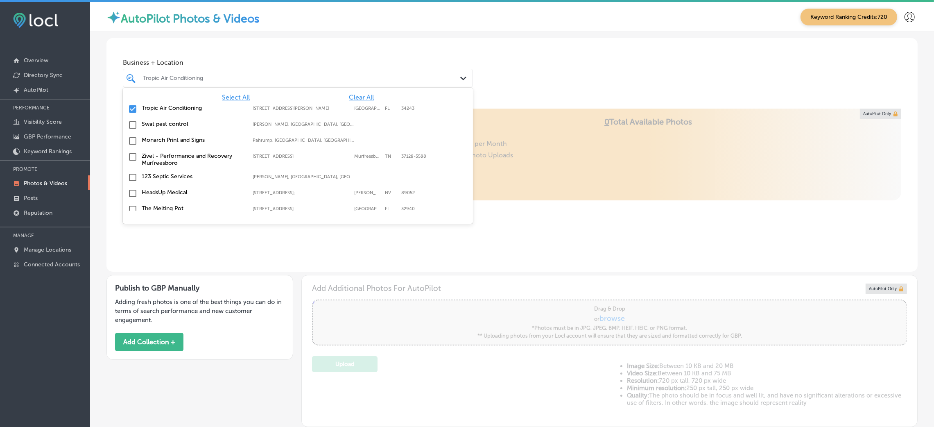
click at [358, 103] on div "Tropic Air Conditioning [STREET_ADDRESS][GEOGRAPHIC_DATA][PERSON_NAME][STREET_A…" at bounding box center [297, 109] width 343 height 13
click at [357, 97] on span "Clear All" at bounding box center [361, 97] width 25 height 8
click at [544, 56] on div "Business + Location option [STREET_ADDRESS][PERSON_NAME]. option [STREET_ADDRES…" at bounding box center [511, 69] width 811 height 62
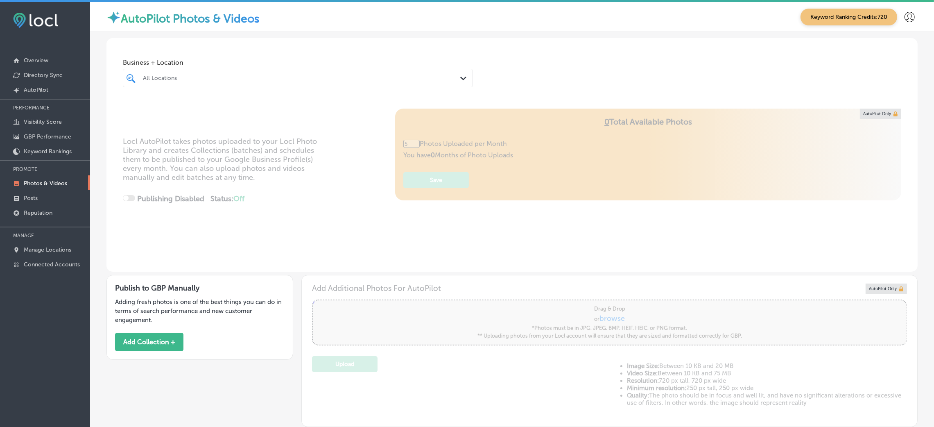
type input "0"
